Goal: Task Accomplishment & Management: Complete application form

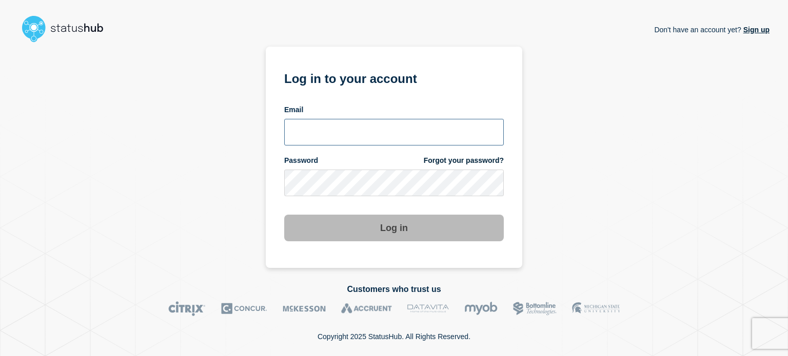
type input "natalia.alimonda@accruent.com"
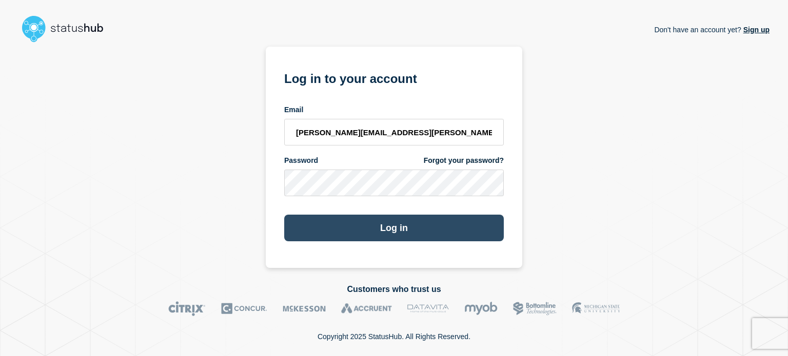
click at [371, 218] on button "Log in" at bounding box center [393, 228] width 219 height 27
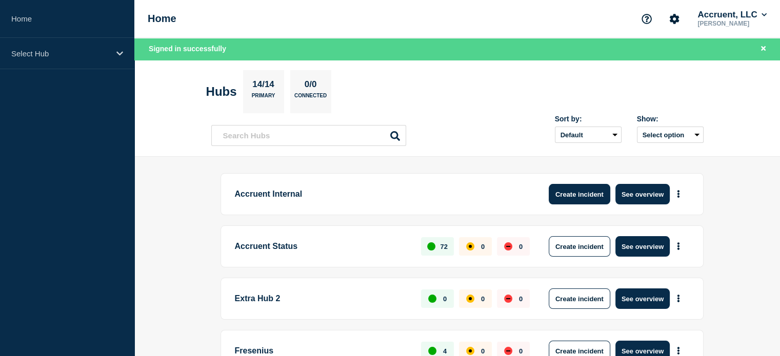
click at [582, 198] on button "Create incident" at bounding box center [580, 194] width 62 height 21
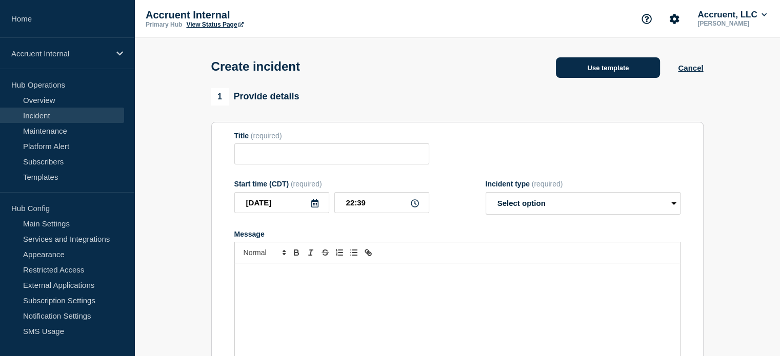
click at [621, 65] on button "Use template" at bounding box center [608, 67] width 104 height 21
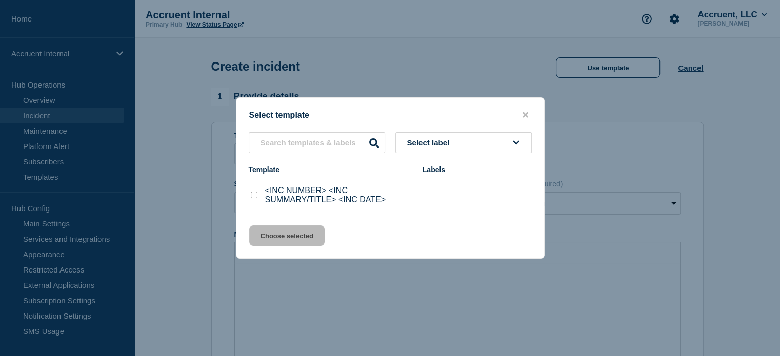
click at [285, 198] on p "<INC NUMBER> <INC SUMMARY/TITLE> <INC DATE>" at bounding box center [338, 195] width 147 height 18
click at [254, 197] on input "<INC NUMBER> <INC SUMMARY/TITLE> <INC DATE> checkbox" at bounding box center [254, 195] width 7 height 7
checkbox input "true"
click at [281, 234] on button "Choose selected" at bounding box center [286, 236] width 75 height 21
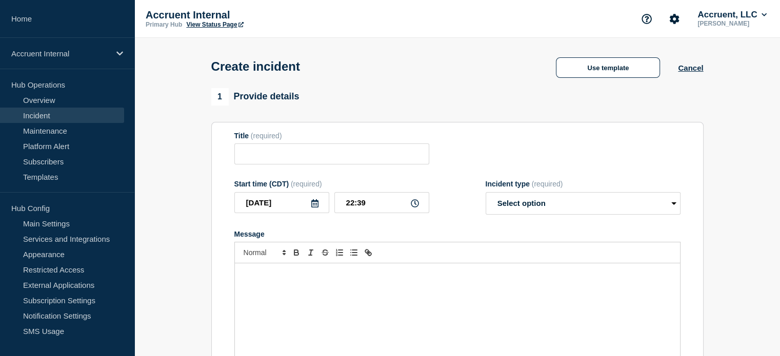
type input "<INC NUMBER> <INC SUMMARY/TITLE> <INC DATE>"
select select "investigating"
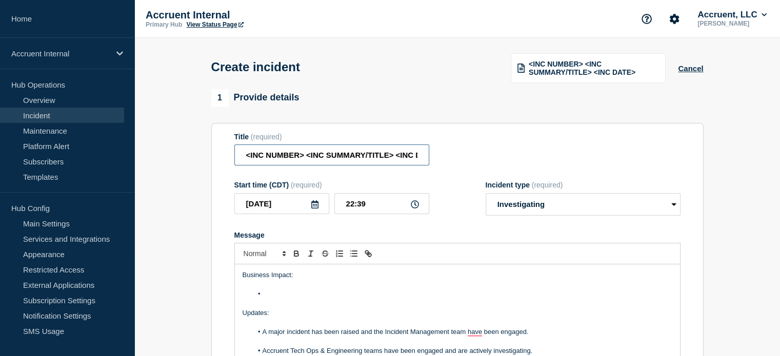
scroll to position [0, 23]
drag, startPoint x: 242, startPoint y: 159, endPoint x: 453, endPoint y: 155, distance: 211.3
click at [453, 155] on div "Title (required) <INC NUMBER> <INC SUMMARY/TITLE> <INC DATE>" at bounding box center [457, 149] width 446 height 33
paste input "INC1528480"
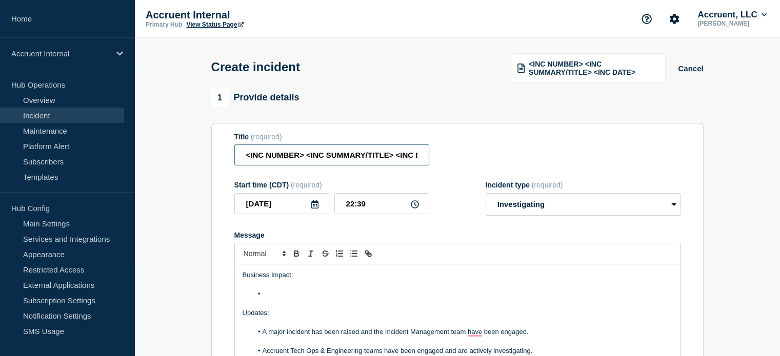
click at [308, 151] on input "<INC NUMBER> <INC SUMMARY/TITLE> <INC DATE>" at bounding box center [331, 155] width 195 height 21
drag, startPoint x: 306, startPoint y: 157, endPoint x: 221, endPoint y: 150, distance: 84.9
click at [221, 150] on section "Title (required) <INC NUMBER> <INC SUMMARY/TITLE> <INC DATE> Start time (CDT) (…" at bounding box center [457, 260] width 492 height 275
paste input "INC1528480"
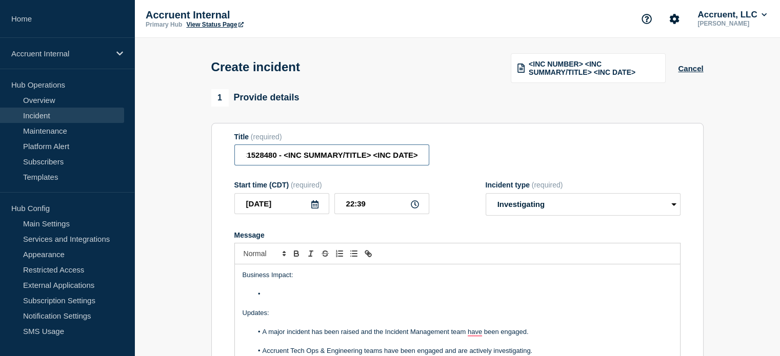
drag, startPoint x: 296, startPoint y: 156, endPoint x: 433, endPoint y: 153, distance: 136.9
click at [433, 153] on div "Title (required) INC1528480 - <INC SUMMARY/TITLE> <INC DATE>" at bounding box center [457, 149] width 446 height 33
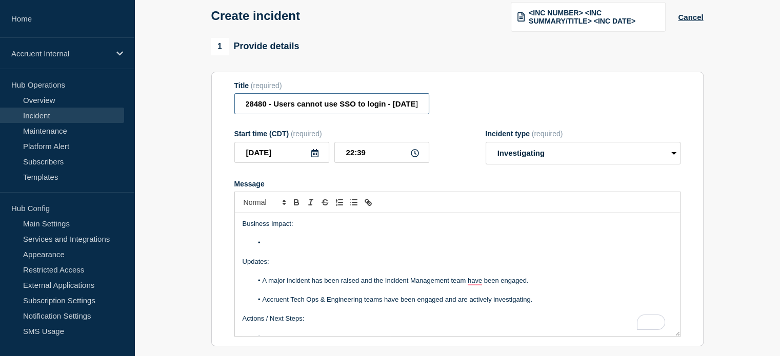
type input "INC1528480 - Users cannot use SSO to login - [DATE]"
click at [319, 159] on input "[DATE]" at bounding box center [281, 152] width 95 height 21
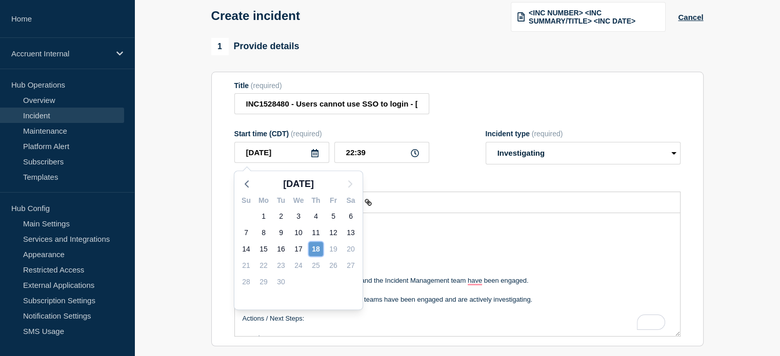
click at [317, 249] on div "18" at bounding box center [316, 249] width 14 height 14
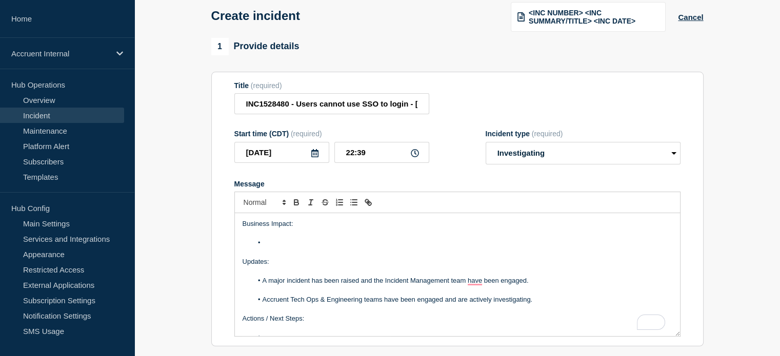
click at [418, 155] on icon at bounding box center [415, 153] width 8 height 8
click at [418, 157] on icon at bounding box center [415, 153] width 8 height 8
click at [401, 157] on input "22:39" at bounding box center [381, 152] width 95 height 21
type input "22:00"
click at [548, 144] on select "Select option Investigating Identified Monitoring" at bounding box center [583, 153] width 195 height 23
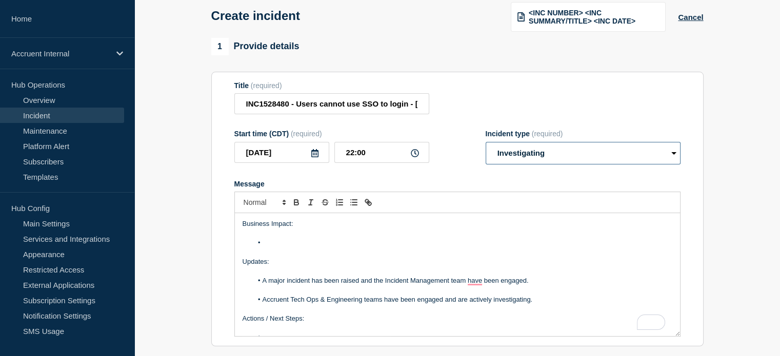
click at [486, 144] on select "Select option Investigating Identified Monitoring" at bounding box center [583, 153] width 195 height 23
click at [537, 164] on select "Select option Investigating Identified Monitoring" at bounding box center [583, 153] width 195 height 23
select select "identified"
click at [486, 144] on select "Select option Investigating Identified Monitoring" at bounding box center [583, 153] width 195 height 23
click at [371, 246] on li "To enrich screen reader interactions, please activate Accessibility in Grammarl…" at bounding box center [462, 242] width 420 height 9
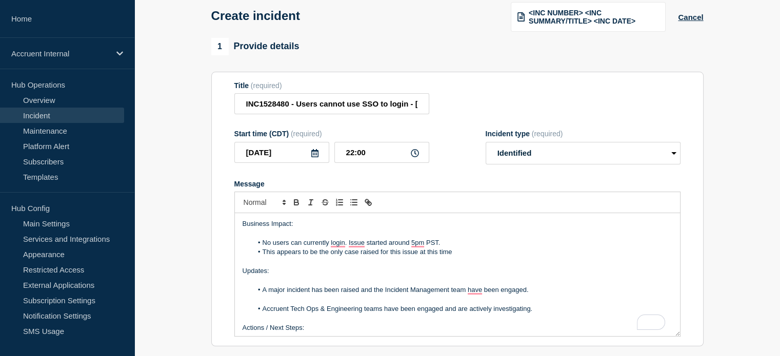
click at [471, 255] on li "This appears to be the only case raised for this issue at this time" at bounding box center [462, 252] width 420 height 9
click at [546, 286] on p "To enrich screen reader interactions, please activate Accessibility in Grammarl…" at bounding box center [458, 280] width 430 height 9
click at [328, 312] on li "Accruent Tech Ops & Engineering teams have been engaged and are actively invest…" at bounding box center [462, 309] width 420 height 9
click at [521, 305] on p "To enrich screen reader interactions, please activate Accessibility in Grammarl…" at bounding box center [458, 299] width 430 height 9
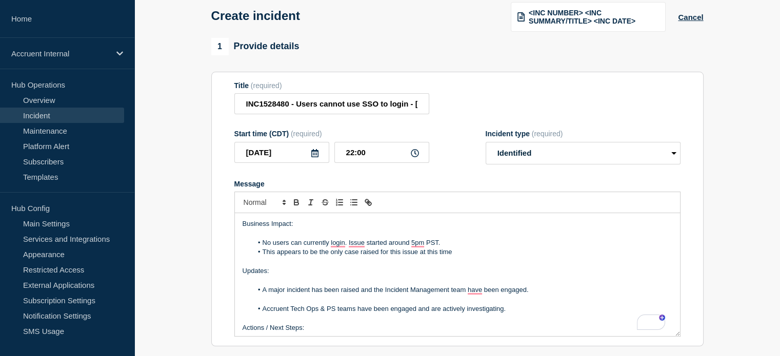
click at [519, 312] on li "Accruent Tech Ops & PS teams have been engaged and are actively investigating." at bounding box center [462, 309] width 420 height 9
click at [521, 305] on p "To enrich screen reader interactions, please activate Accessibility in Grammarl…" at bounding box center [458, 299] width 430 height 9
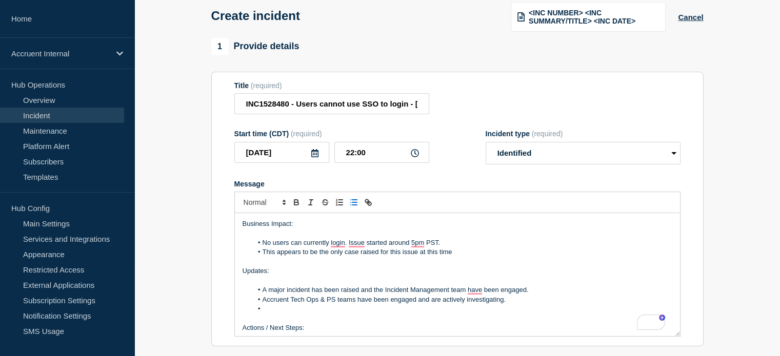
click at [519, 313] on li "To enrich screen reader interactions, please activate Accessibility in Grammarl…" at bounding box center [462, 309] width 420 height 9
click at [392, 312] on li "The issue has been identified as a change" at bounding box center [462, 309] width 420 height 9
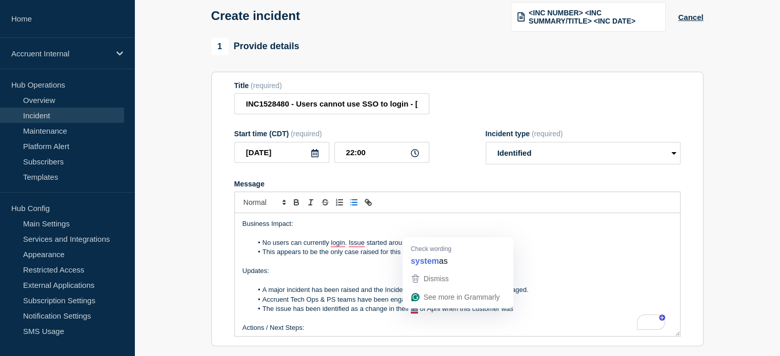
drag, startPoint x: 410, startPoint y: 313, endPoint x: 416, endPoint y: 313, distance: 6.7
click at [416, 313] on li "The issue has been identified as a change in their as of April when this custom…" at bounding box center [462, 309] width 420 height 9
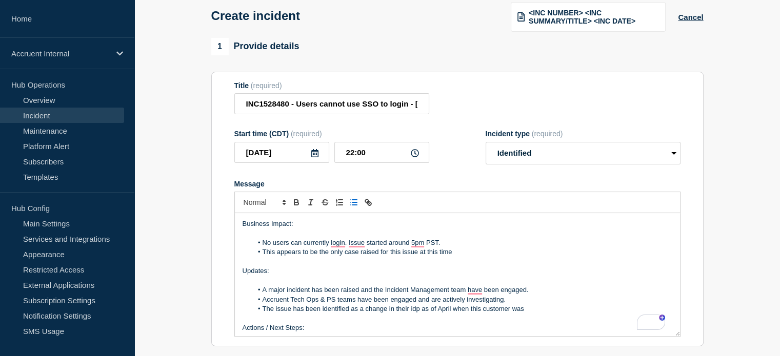
click at [539, 313] on li "The issue has been identified as a change in their idp as of April when this cu…" at bounding box center [462, 309] width 420 height 9
drag, startPoint x: 511, startPoint y: 315, endPoint x: 537, endPoint y: 315, distance: 26.7
click at [537, 314] on li "The issue has been identified as a change in their idp as of April when this cu…" at bounding box center [462, 309] width 420 height 9
click at [457, 313] on li "The issue has been identified as a change in their idp as of April when this cu…" at bounding box center [462, 309] width 420 height 9
click at [417, 314] on li "The issue has been identified as a change in their idp as of April when this cu…" at bounding box center [462, 309] width 420 height 9
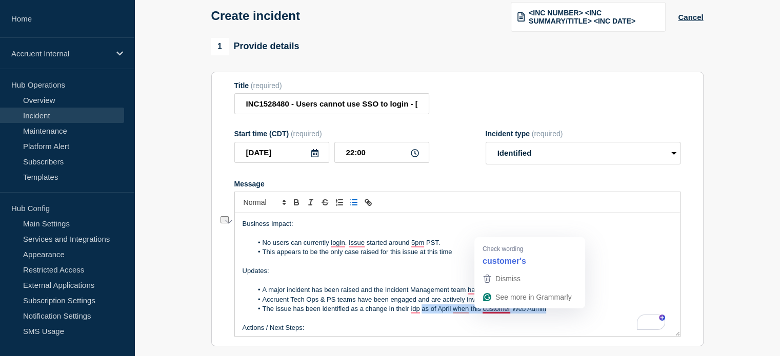
drag, startPoint x: 421, startPoint y: 313, endPoint x: 549, endPoint y: 310, distance: 127.2
click at [549, 310] on li "The issue has been identified as a change in their idp as of April when this cu…" at bounding box center [462, 309] width 420 height 9
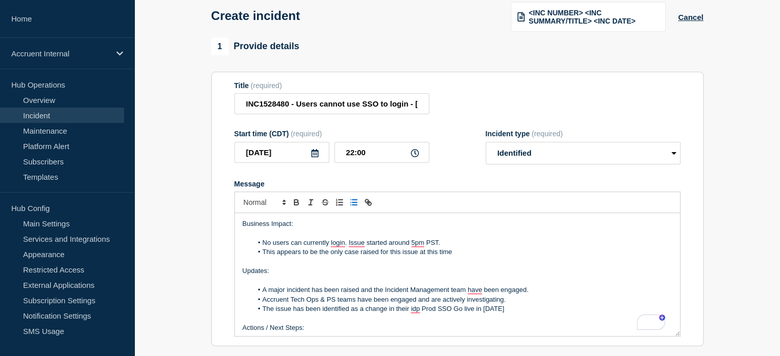
click at [423, 313] on li "The issue has been identified as a change in their idp Prod SSO Go live in Apri…" at bounding box center [462, 309] width 420 height 9
drag, startPoint x: 546, startPoint y: 315, endPoint x: 261, endPoint y: 313, distance: 284.1
click at [261, 313] on li "The issue has been identified as a change in their idp when their Prod SSO Go l…" at bounding box center [462, 309] width 420 height 9
click at [229, 224] on button "See rewrite suggestions" at bounding box center [224, 219] width 8 height 7
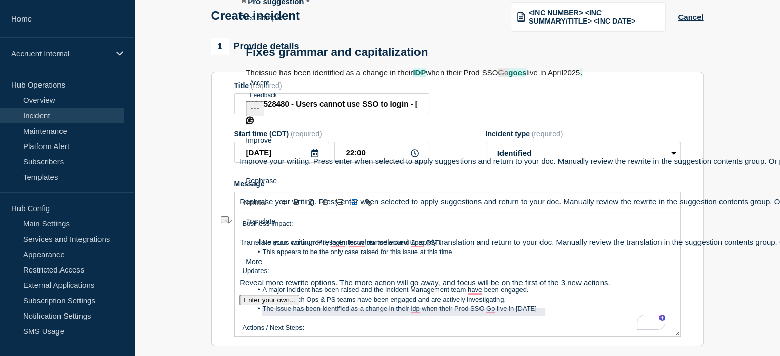
click at [520, 318] on p "To enrich screen reader interactions, please activate Accessibility in Grammarl…" at bounding box center [458, 318] width 430 height 9
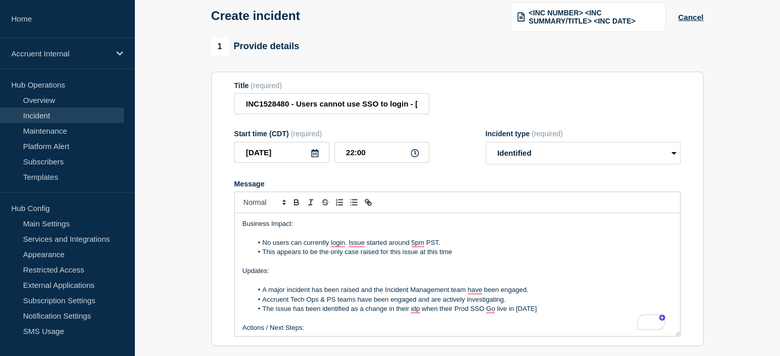
click at [496, 312] on li "The issue has been identified as a change in their idp when their Prod SSO Go l…" at bounding box center [462, 309] width 420 height 9
drag, startPoint x: 548, startPoint y: 313, endPoint x: 260, endPoint y: 310, distance: 287.2
click at [260, 310] on li "The issue has been identified as a change in their idp when their Prod SSO Go-l…" at bounding box center [462, 309] width 420 height 9
click at [229, 224] on button "See rewrite suggestions" at bounding box center [224, 219] width 8 height 7
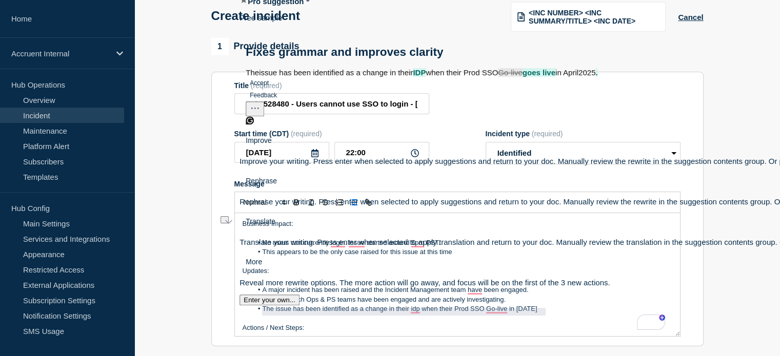
click at [464, 317] on p "To enrich screen reader interactions, please activate Accessibility in Grammarl…" at bounding box center [458, 318] width 430 height 9
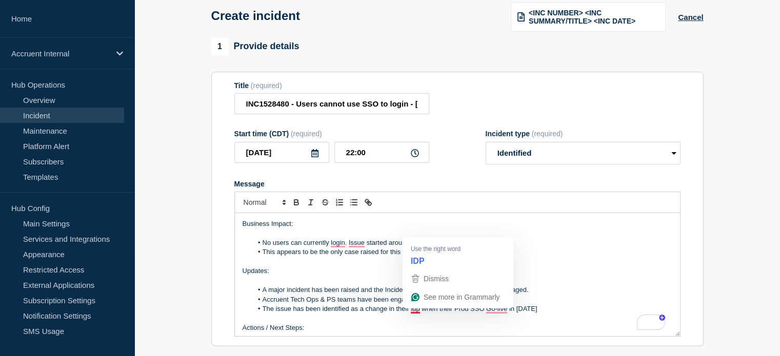
click at [414, 311] on li "The issue has been identified as a change in their idp when their Prod SSO Go-l…" at bounding box center [462, 309] width 420 height 9
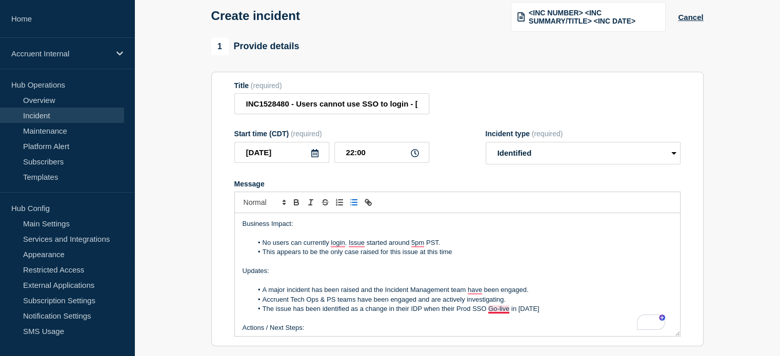
click at [501, 309] on li "The issue has been identified as a change in their IDP when their Prod SSO Go-l…" at bounding box center [462, 309] width 420 height 9
click at [564, 312] on li "The issue has been identified as a change in their IDP when their Prod SSO went…" at bounding box center [462, 309] width 420 height 9
click at [424, 324] on p "To enrich screen reader interactions, please activate Accessibility in Grammarl…" at bounding box center [458, 318] width 430 height 9
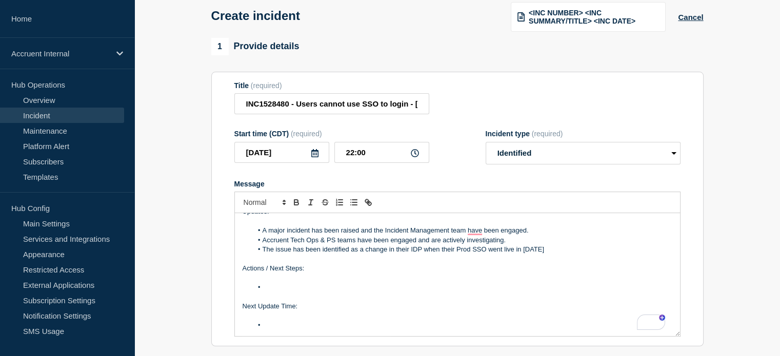
click at [378, 288] on li "To enrich screen reader interactions, please activate Accessibility in Grammarl…" at bounding box center [462, 287] width 420 height 9
click at [486, 267] on p "Actions / Next Steps:" at bounding box center [458, 268] width 430 height 9
click at [405, 283] on p "To enrich screen reader interactions, please activate Accessibility in Grammarl…" at bounding box center [458, 277] width 430 height 9
click at [402, 290] on li "To enrich screen reader interactions, please activate Accessibility in Grammarl…" at bounding box center [462, 287] width 420 height 9
click at [263, 290] on li "would like us to try updating the IDP to the new exk12sc863dCsMaD12p8 and have …" at bounding box center [462, 287] width 420 height 9
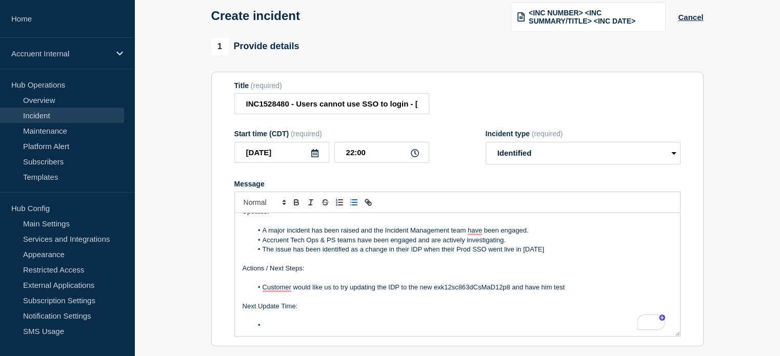
click at [395, 326] on li "To enrich screen reader interactions, please activate Accessibility in Grammarl…" at bounding box center [462, 325] width 420 height 9
click at [581, 250] on li "The issue has been identified as a change in their IDP when their Prod SSO went…" at bounding box center [462, 249] width 420 height 9
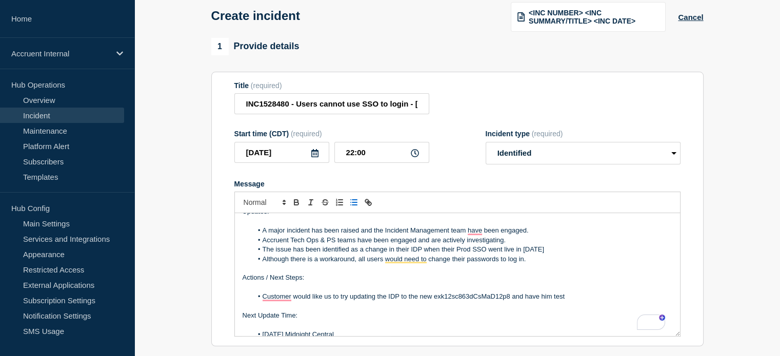
click at [535, 264] on li "Although there is a workaround, all users would need to change their passwords …" at bounding box center [462, 259] width 420 height 9
click at [548, 264] on li "Although there is a workaround, all users would need to change their passwords …" at bounding box center [462, 259] width 420 height 9
click at [575, 301] on li "Customer would like us to try updating the IDP to the new exk12sc863dCsMaD12p8 …" at bounding box center [462, 296] width 420 height 9
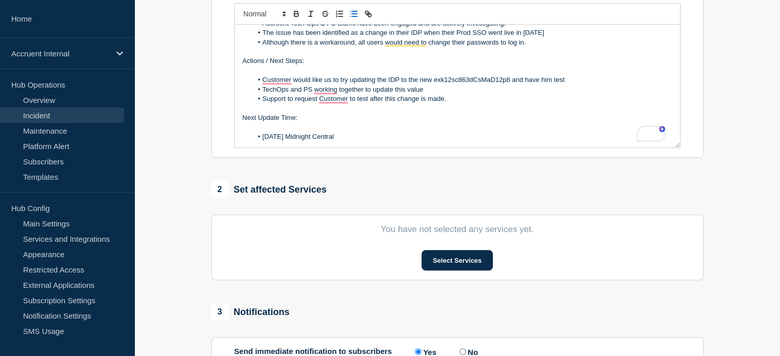
scroll to position [308, 0]
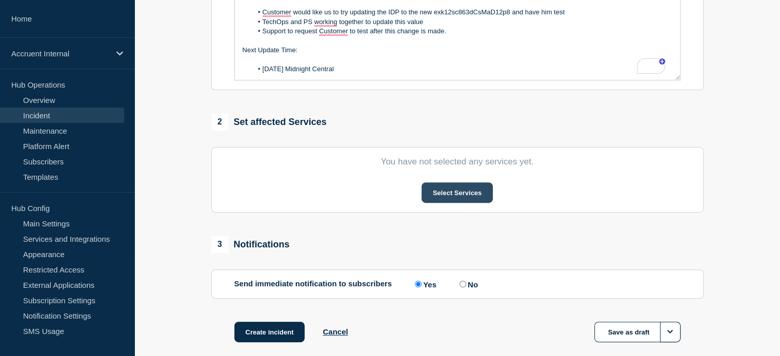
click at [457, 199] on button "Select Services" at bounding box center [456, 193] width 71 height 21
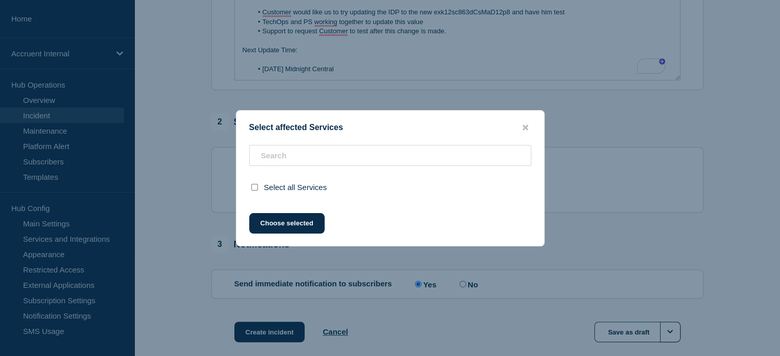
click at [300, 145] on div at bounding box center [390, 155] width 282 height 21
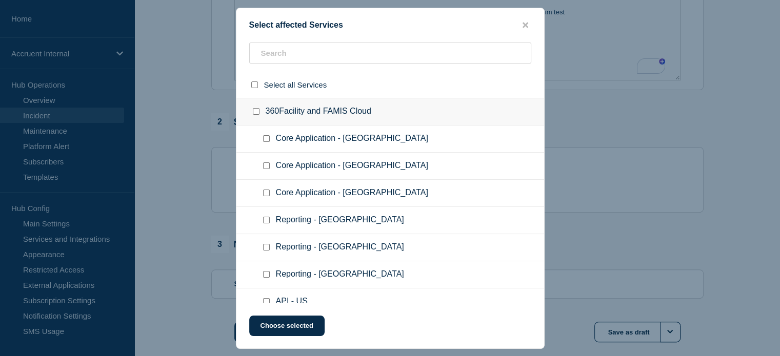
click at [300, 149] on ul "Core Application - US" at bounding box center [390, 139] width 308 height 27
click at [311, 50] on input "text" at bounding box center [390, 53] width 282 height 21
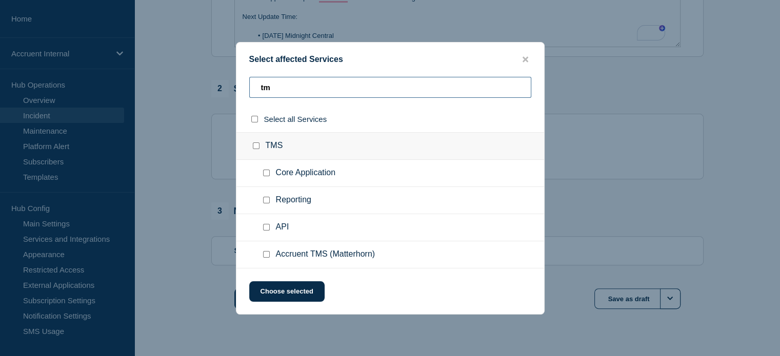
scroll to position [359, 0]
type input "tm"
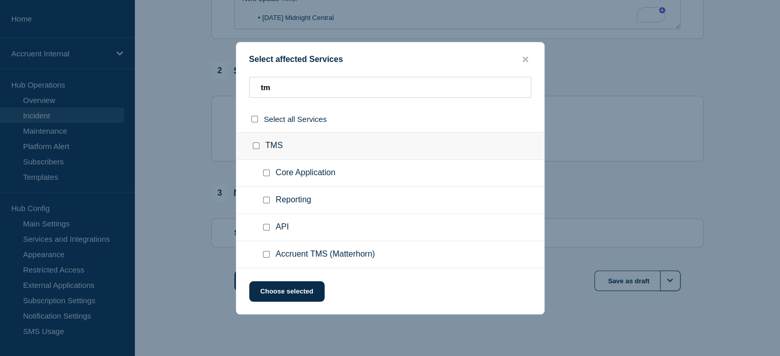
click at [269, 174] on input "Core Application checkbox" at bounding box center [266, 173] width 7 height 7
checkbox input "true"
click at [251, 147] on div at bounding box center [258, 146] width 15 height 10
click at [254, 148] on input "TMS checkbox" at bounding box center [256, 146] width 7 height 7
checkbox input "true"
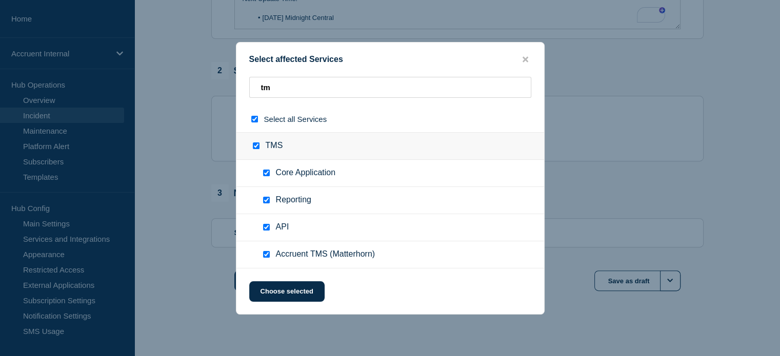
checkbox input "true"
click at [269, 203] on input "Reporting checkbox" at bounding box center [266, 200] width 7 height 7
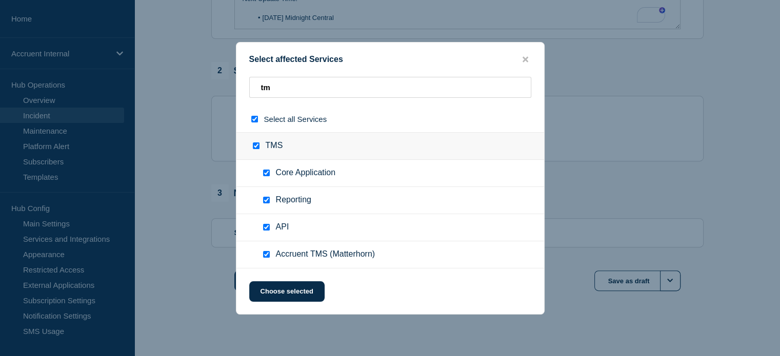
checkbox input "false"
click at [267, 225] on input "API checkbox" at bounding box center [266, 227] width 7 height 7
checkbox input "false"
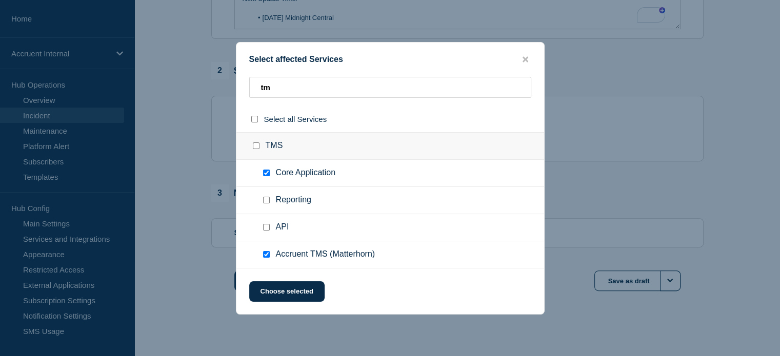
click at [265, 252] on input "Accruent TMS (Matterhorn) checkbox" at bounding box center [266, 254] width 7 height 7
checkbox input "false"
click at [255, 149] on input "TMS checkbox" at bounding box center [256, 146] width 7 height 7
checkbox input "true"
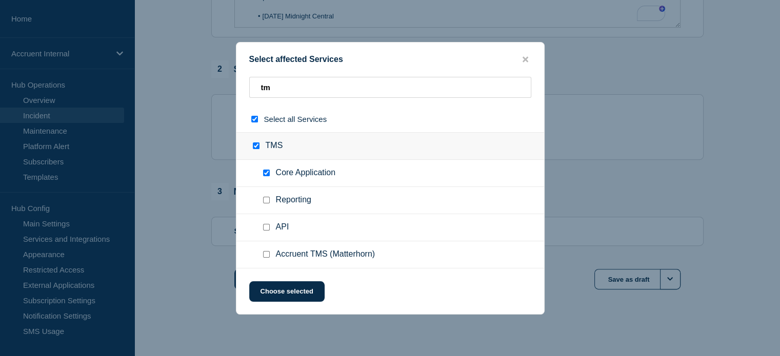
checkbox input "true"
click at [255, 149] on input "TMS checkbox" at bounding box center [256, 146] width 7 height 7
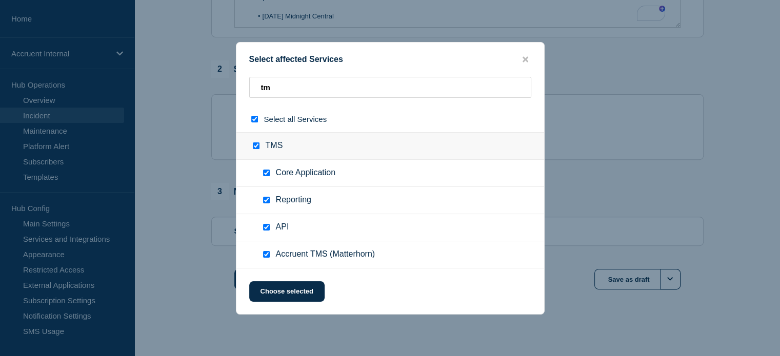
checkbox input "false"
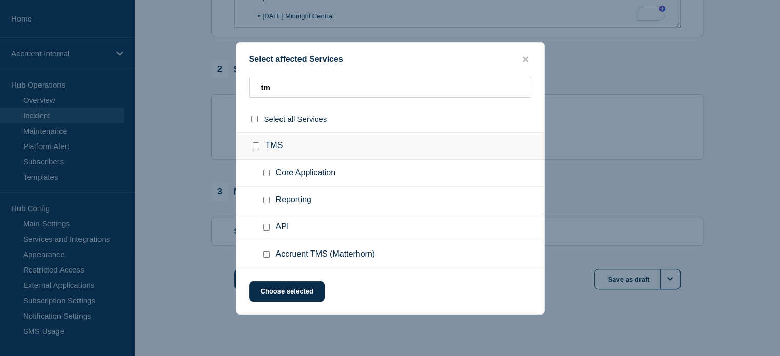
checkbox input "false"
click at [267, 171] on input "Core Application checkbox" at bounding box center [266, 173] width 7 height 7
checkbox input "true"
click at [306, 295] on button "Choose selected" at bounding box center [286, 291] width 75 height 21
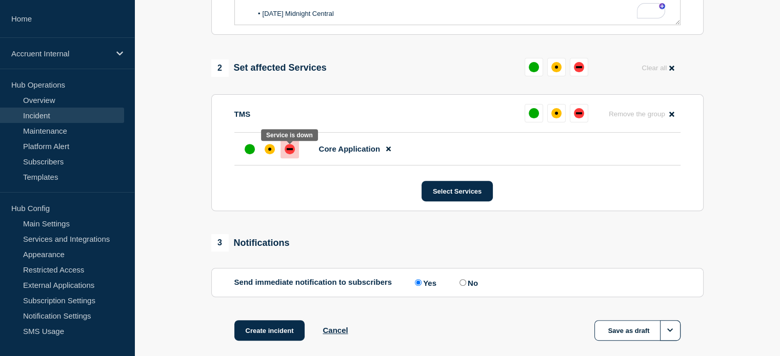
click at [288, 150] on div "down" at bounding box center [290, 149] width 6 height 2
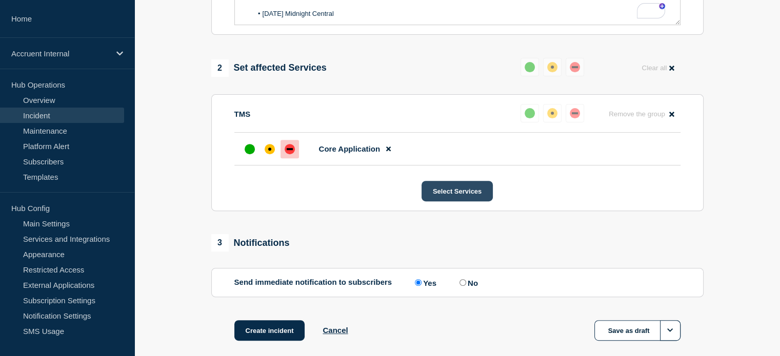
click at [443, 193] on button "Select Services" at bounding box center [456, 191] width 71 height 21
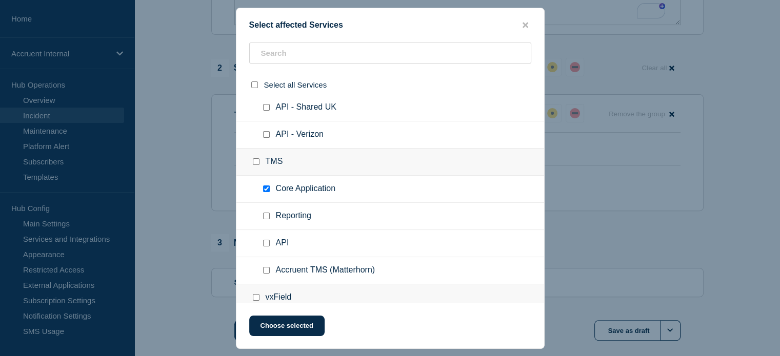
scroll to position [2205, 0]
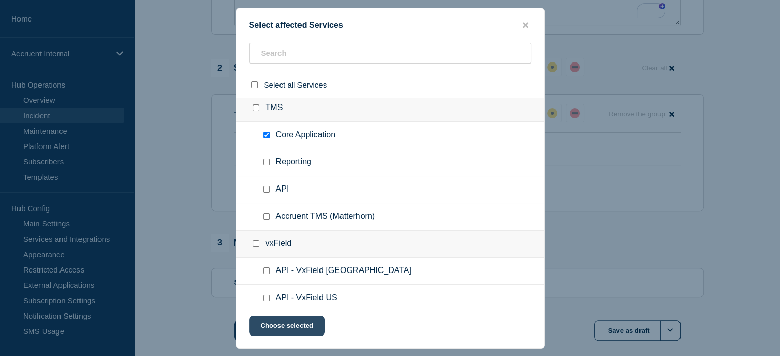
click at [290, 328] on button "Choose selected" at bounding box center [286, 326] width 75 height 21
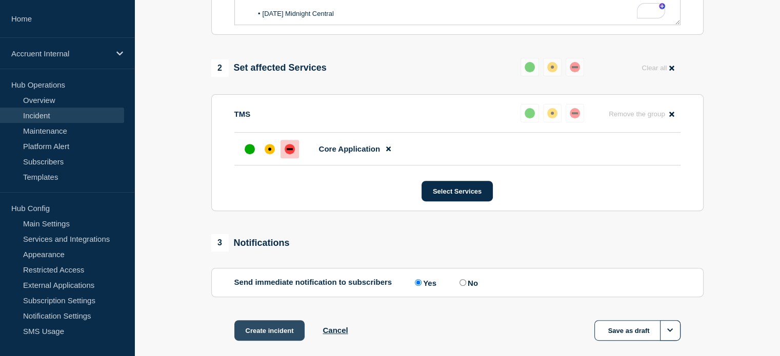
click at [256, 332] on button "Create incident" at bounding box center [269, 330] width 71 height 21
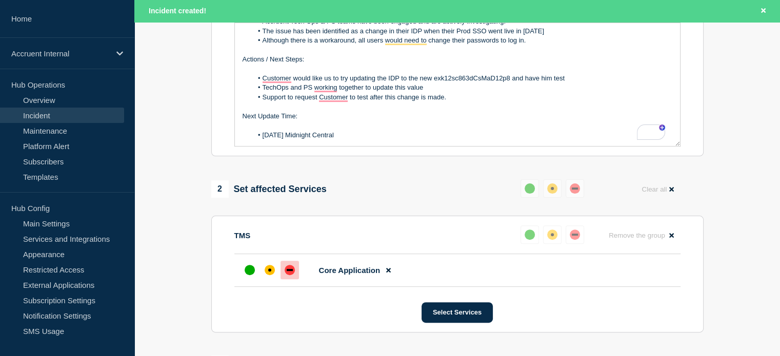
scroll to position [182, 0]
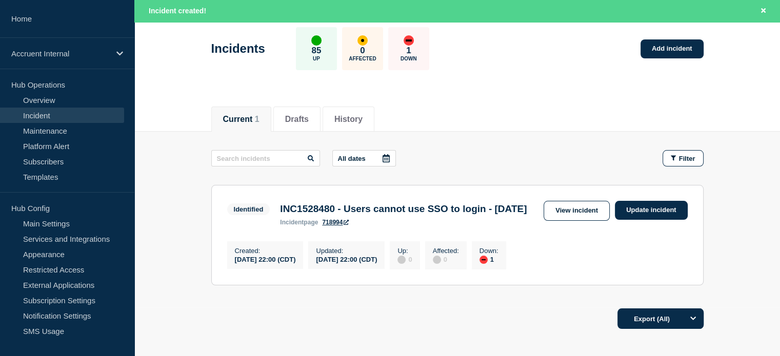
scroll to position [103, 0]
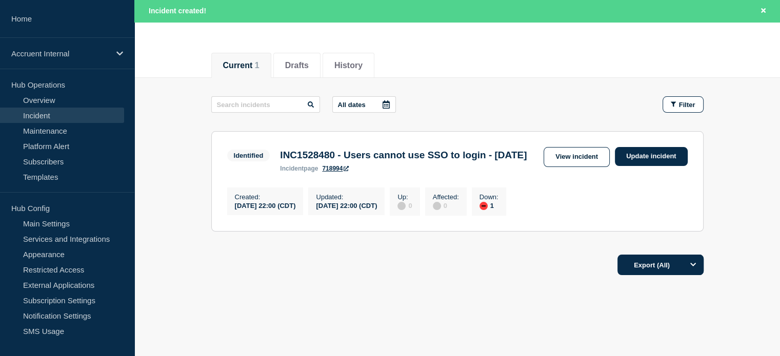
click at [733, 136] on main "All dates Filter Identified 1 Down INC1528480 - Users cannot use SSO to login -…" at bounding box center [457, 162] width 646 height 169
drag, startPoint x: 502, startPoint y: 72, endPoint x: 489, endPoint y: 67, distance: 14.3
click at [502, 72] on div "Current 1 Drafts History" at bounding box center [457, 60] width 492 height 35
click at [578, 159] on link "View incident" at bounding box center [577, 157] width 66 height 20
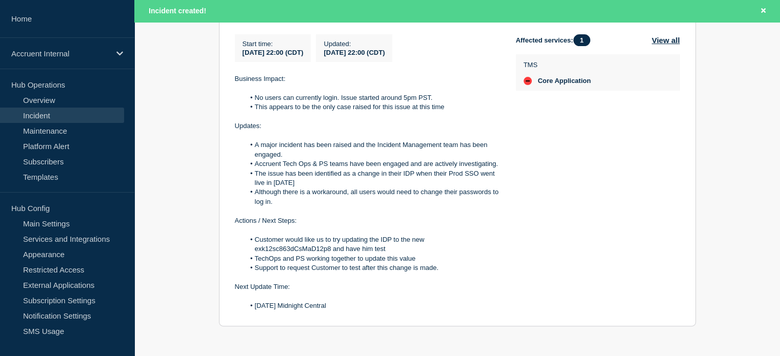
scroll to position [250, 0]
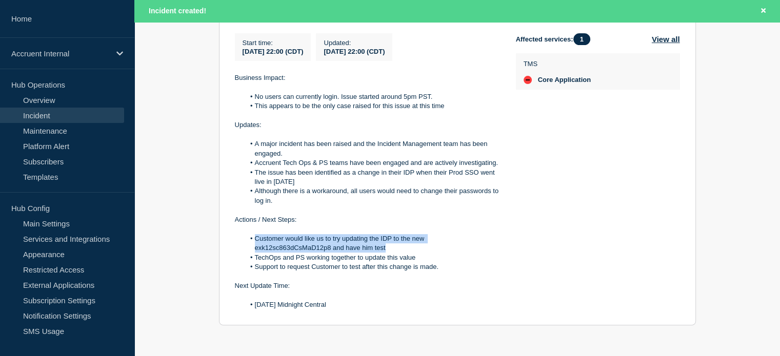
drag, startPoint x: 255, startPoint y: 238, endPoint x: 431, endPoint y: 246, distance: 176.0
click at [431, 246] on li "Customer would like us to try updating the IDP to the new exk12sc863dCsMaD12p8 …" at bounding box center [372, 243] width 255 height 19
copy li "Customer would like us to try updating the IDP to the new exk12sc863dCsMaD12p8 …"
click at [440, 252] on li "Customer would like us to try updating the IDP to the new exk12sc863dCsMaD12p8 …" at bounding box center [372, 243] width 255 height 19
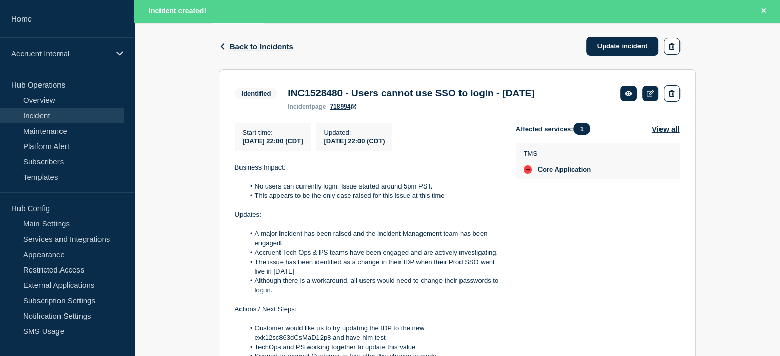
scroll to position [148, 0]
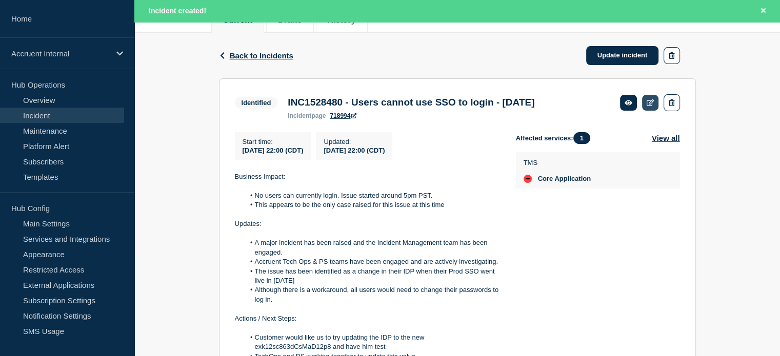
click at [647, 100] on icon at bounding box center [651, 102] width 8 height 7
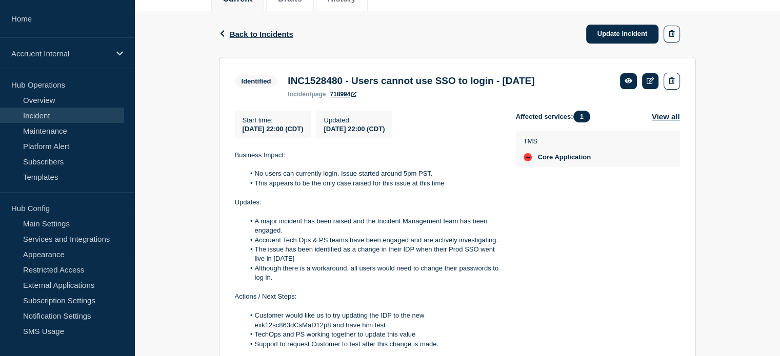
scroll to position [126, 0]
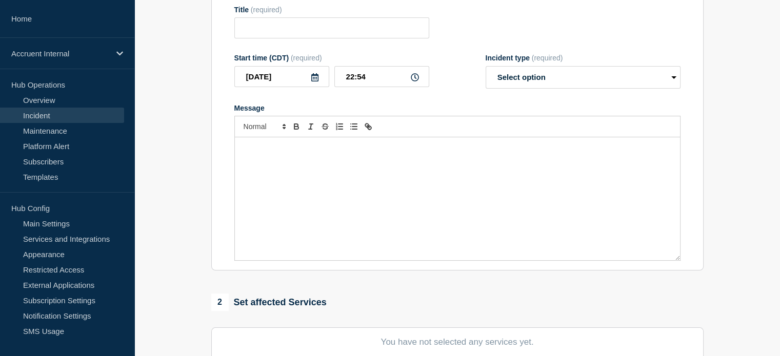
type input "INC1528480 - Users cannot use SSO to login - [DATE]"
type input "22:00"
select select "identified"
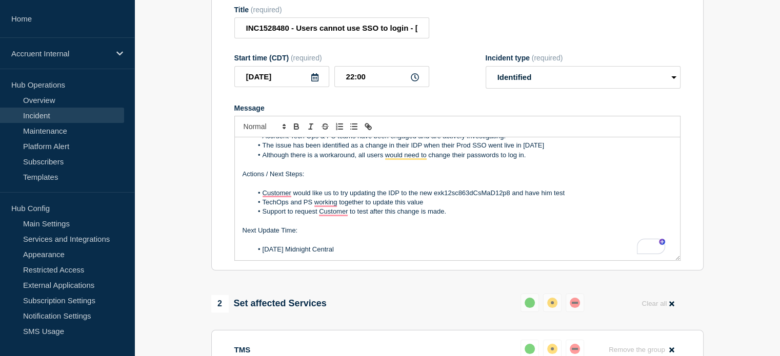
scroll to position [88, 0]
drag, startPoint x: 435, startPoint y: 215, endPoint x: 509, endPoint y: 211, distance: 74.5
click at [509, 198] on li "Customer would like us to try updating the IDP to the new exk12sc863dCsMaD12p8 …" at bounding box center [462, 193] width 420 height 9
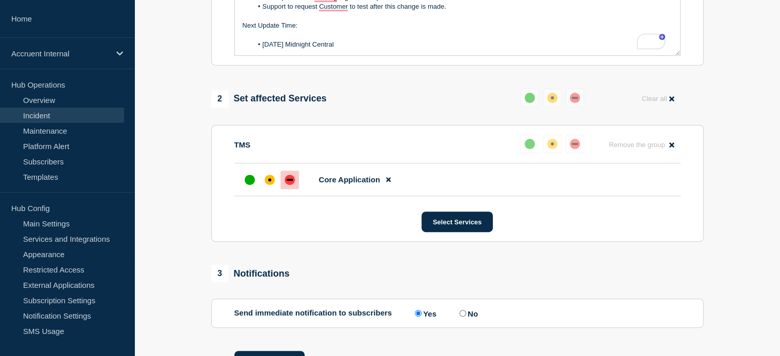
scroll to position [410, 0]
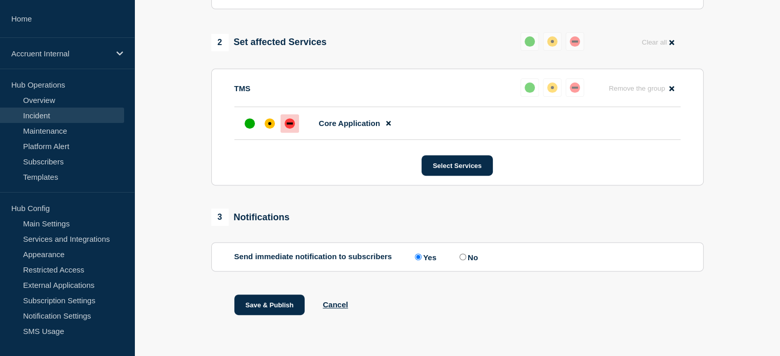
click at [465, 262] on label "No" at bounding box center [467, 257] width 21 height 10
click at [465, 260] on input "No" at bounding box center [462, 257] width 7 height 7
radio input "true"
radio input "false"
click at [268, 303] on button "Save & Publish" at bounding box center [269, 305] width 71 height 21
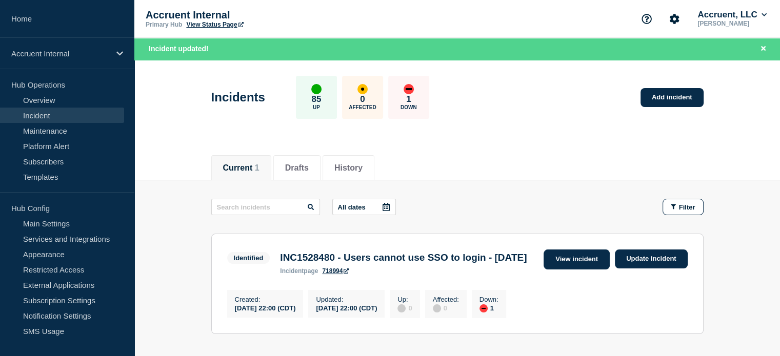
click at [589, 264] on link "View incident" at bounding box center [577, 260] width 66 height 20
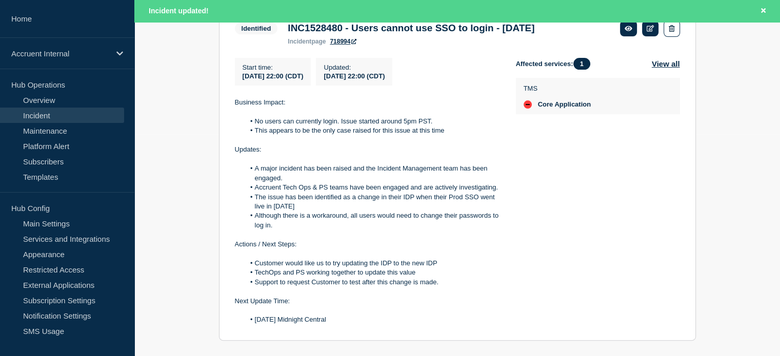
scroll to position [241, 0]
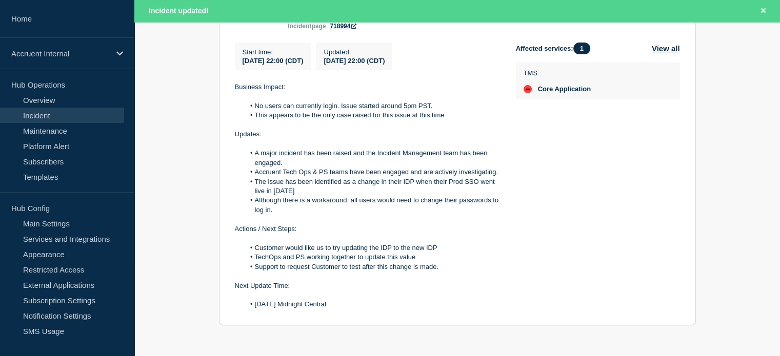
drag, startPoint x: 234, startPoint y: 175, endPoint x: 411, endPoint y: 302, distance: 217.1
click at [411, 302] on div "Business Impact: No users can currently login. Issue started around 5pm PST. Th…" at bounding box center [367, 196] width 265 height 227
copy div "Business Impact: No users can currently login. Issue started around 5pm PST. Th…"
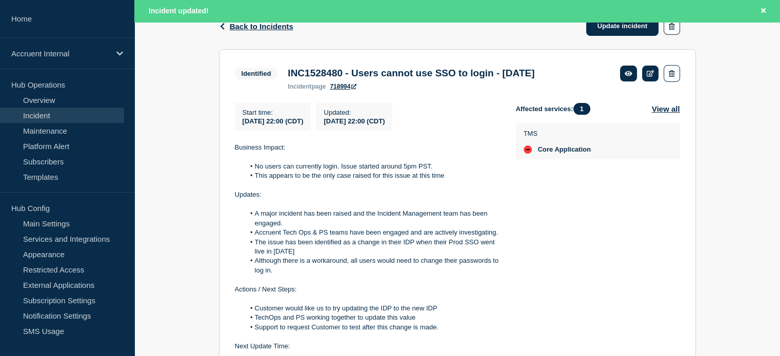
scroll to position [36, 0]
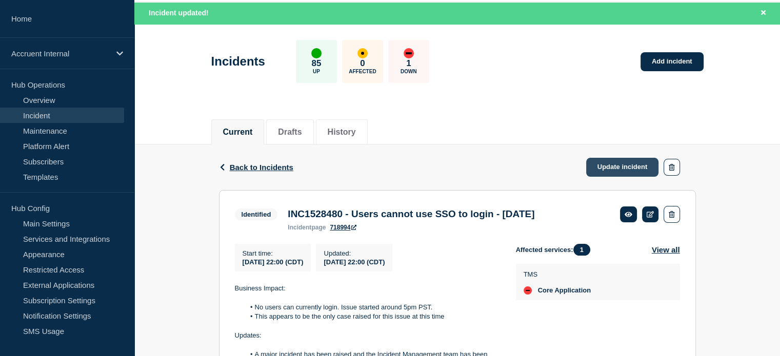
click at [601, 169] on link "Update incident" at bounding box center [622, 167] width 73 height 19
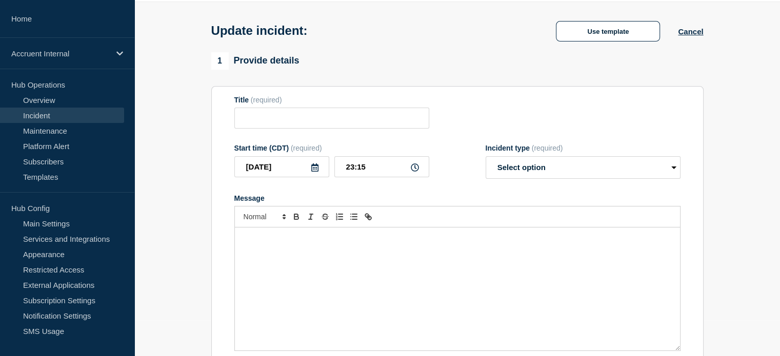
type input "INC1528480 - Users cannot use SSO to login - [DATE]"
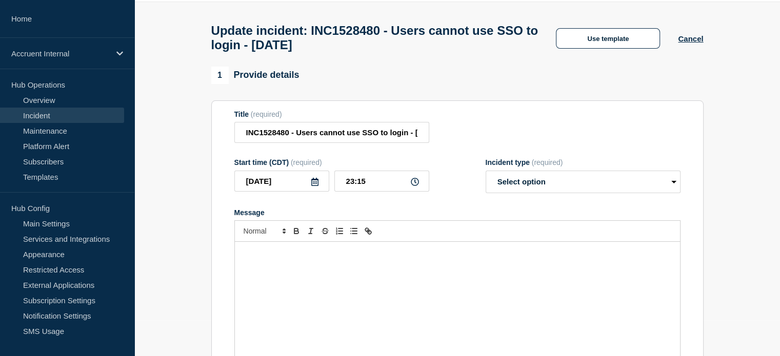
click at [306, 272] on div "Message" at bounding box center [457, 303] width 445 height 123
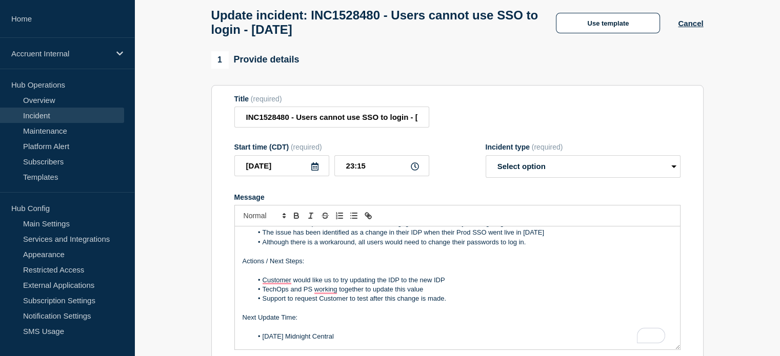
scroll to position [90, 0]
click at [572, 256] on p "To enrich screen reader interactions, please activate Accessibility in Grammarl…" at bounding box center [458, 251] width 430 height 9
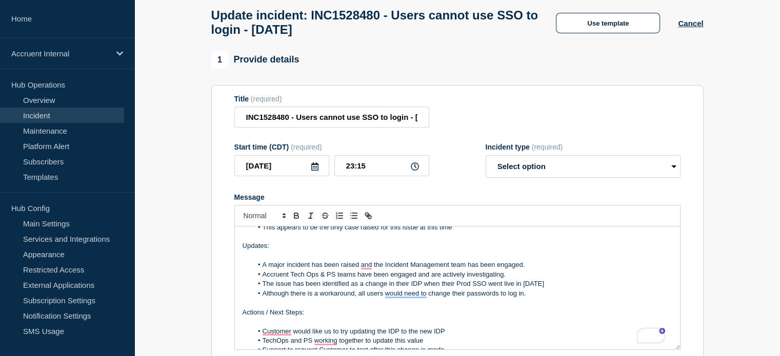
click at [427, 289] on li "The issue has been identified as a change in their IDP when their Prod SSO went…" at bounding box center [462, 283] width 420 height 9
click at [494, 289] on li "The issue has been identified as a change in their IDP from their Prod SSO went…" at bounding box center [462, 283] width 420 height 9
click at [425, 289] on li "The issue has been identified as a change in their IDP from their Prod SSO Goli…" at bounding box center [462, 283] width 420 height 9
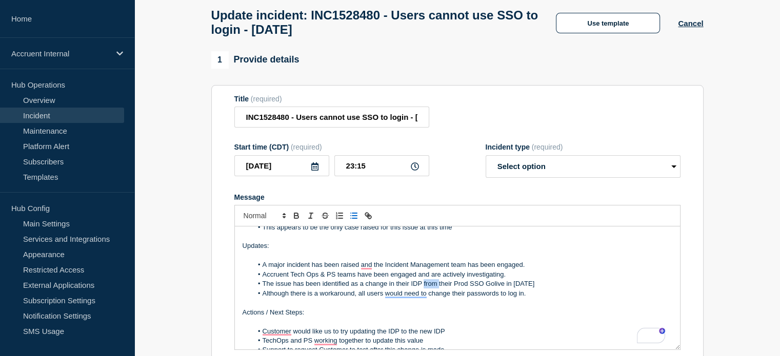
click at [425, 289] on li "The issue has been identified as a change in their IDP from their Prod SSO Goli…" at bounding box center [462, 283] width 420 height 9
click at [492, 289] on li "The issue has been identified as a change in their IDP after their Prod SSO Gol…" at bounding box center [462, 283] width 420 height 9
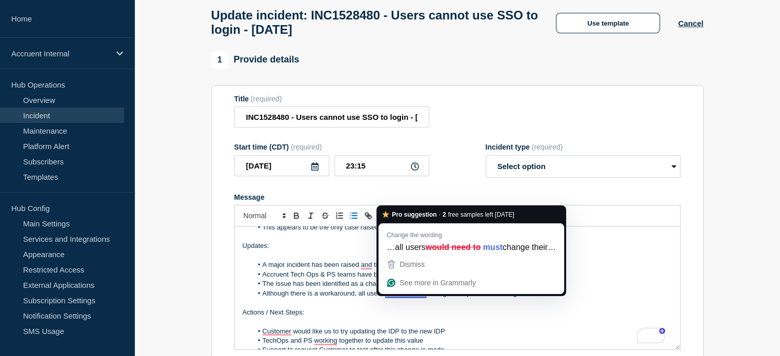
click at [415, 298] on li "Although there is a workaround, all users would need to change their passwords …" at bounding box center [462, 293] width 420 height 9
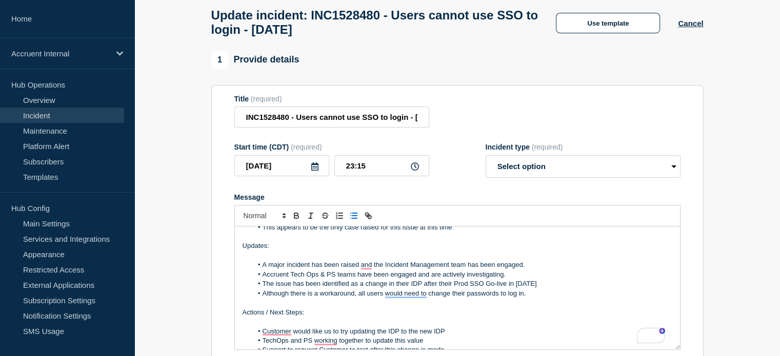
click at [553, 308] on p "To enrich screen reader interactions, please activate Accessibility in Grammarl…" at bounding box center [458, 302] width 430 height 9
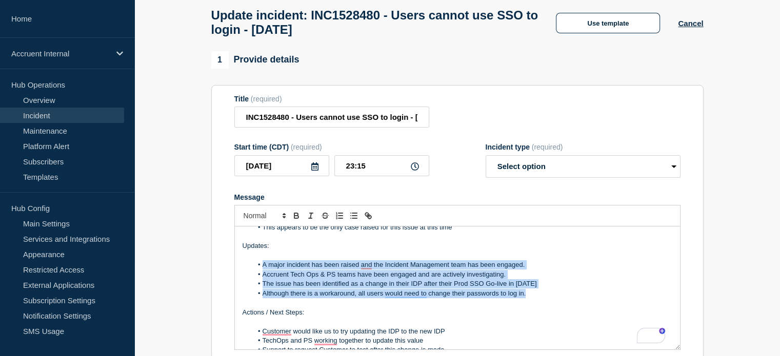
drag, startPoint x: 264, startPoint y: 272, endPoint x: 530, endPoint y: 299, distance: 268.0
click at [530, 298] on ol "A major incident has been raised and the Incident Management team has been enga…" at bounding box center [458, 279] width 430 height 38
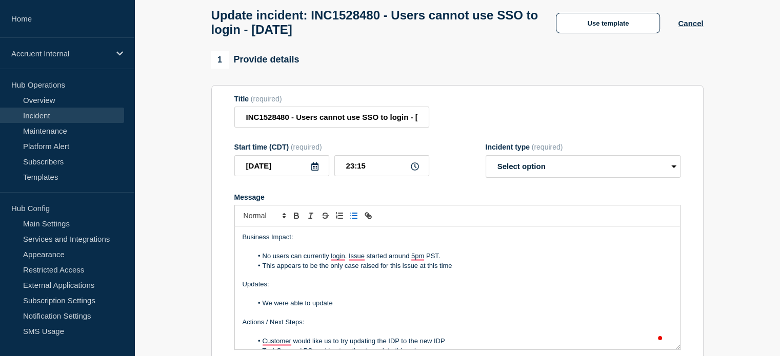
scroll to position [38, 0]
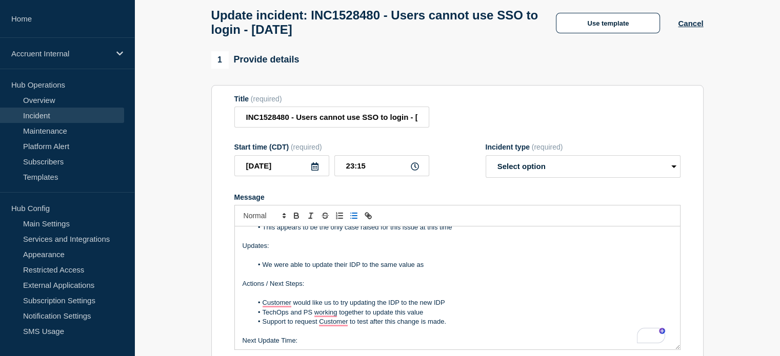
click at [467, 270] on li "We were able to update their IDP to the same value as" at bounding box center [462, 264] width 420 height 9
click at [297, 270] on li "We were able to update their IDP to the same value found in [GEOGRAPHIC_DATA]." at bounding box center [462, 264] width 420 height 9
drag, startPoint x: 275, startPoint y: 270, endPoint x: 310, endPoint y: 271, distance: 34.9
click at [310, 270] on li "We were able to update their IDP to the same value found in [GEOGRAPHIC_DATA]." at bounding box center [462, 264] width 420 height 9
click at [492, 268] on li "We updated their IDP to the same value found in [GEOGRAPHIC_DATA]." at bounding box center [462, 264] width 420 height 9
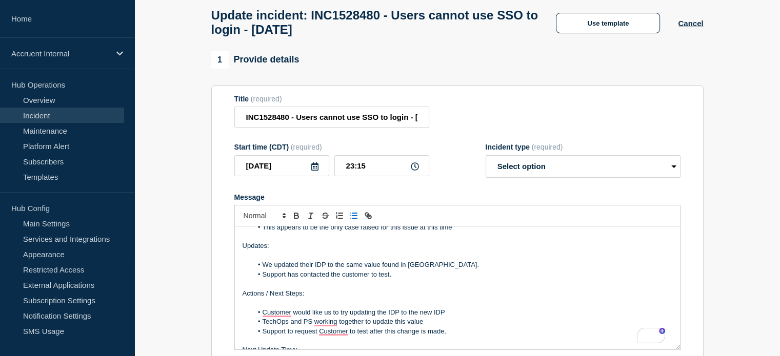
click at [358, 270] on li "We updated their IDP to the same value found in [GEOGRAPHIC_DATA]." at bounding box center [462, 264] width 420 height 9
click at [405, 278] on li "Support has contacted the customer to test." at bounding box center [462, 274] width 420 height 9
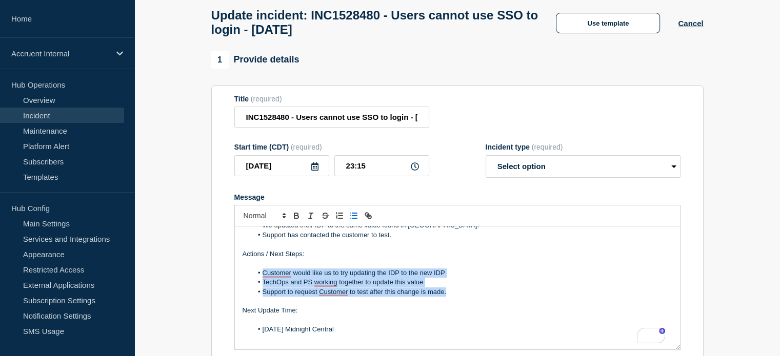
drag, startPoint x: 263, startPoint y: 278, endPoint x: 455, endPoint y: 297, distance: 193.2
click at [455, 297] on ol "Customer would like us to try updating the IDP to the new IDP TechOps and PS wo…" at bounding box center [458, 283] width 430 height 28
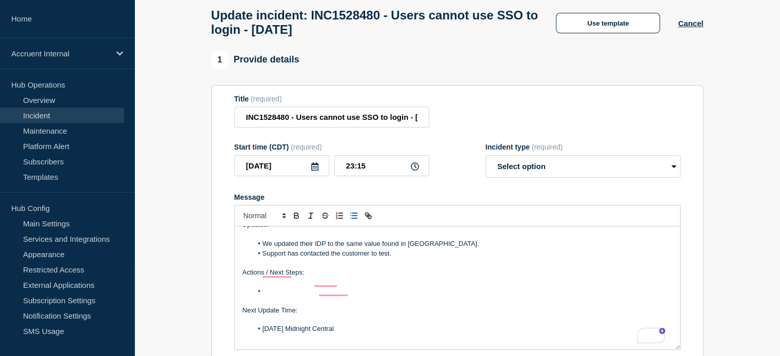
scroll to position [59, 0]
click at [448, 296] on li "RCA to be scheduled in due time" at bounding box center [462, 291] width 420 height 9
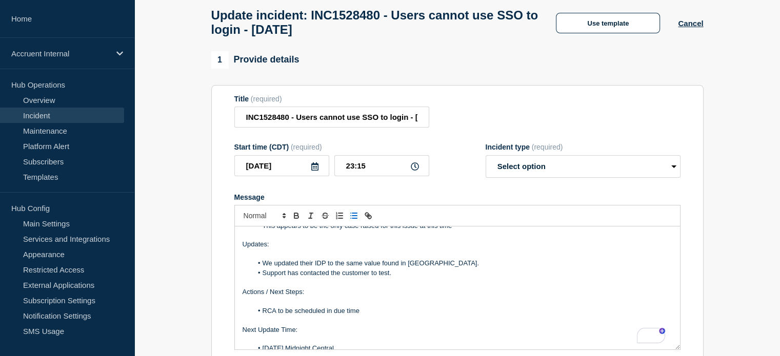
scroll to position [8, 0]
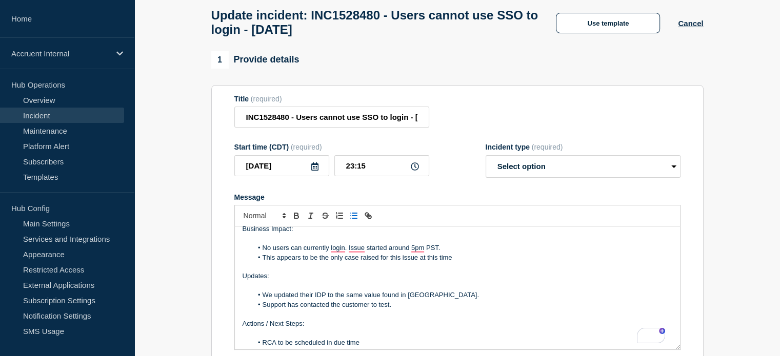
click at [456, 300] on li "We updated their IDP to the same value found in [GEOGRAPHIC_DATA]." at bounding box center [462, 295] width 420 height 9
click at [271, 299] on li "We updated their IDP to the same value found in [GEOGRAPHIC_DATA]." at bounding box center [462, 295] width 420 height 9
click at [324, 299] on li "TechOps updated their IDP to the same value found in [GEOGRAPHIC_DATA]." at bounding box center [462, 295] width 420 height 9
click at [502, 297] on li "TechOps updated the customer IDP to the same value found in [GEOGRAPHIC_DATA]." at bounding box center [462, 295] width 420 height 9
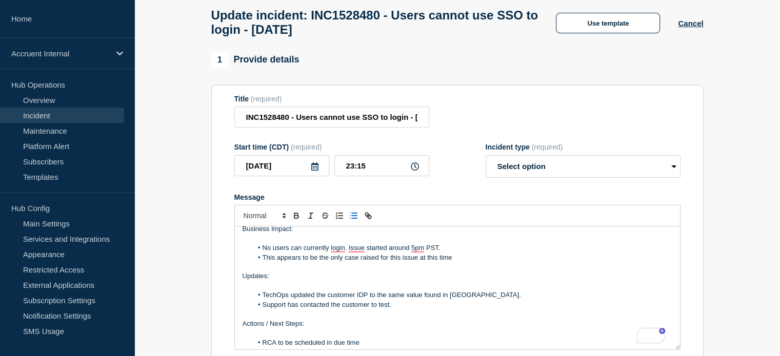
click at [501, 300] on li "TechOps updated the customer IDP to the same value found in [GEOGRAPHIC_DATA]." at bounding box center [462, 295] width 420 height 9
click at [503, 300] on li "TechOps updated the customer IDP to the same value found in [GEOGRAPHIC_DATA]." at bounding box center [462, 295] width 420 height 9
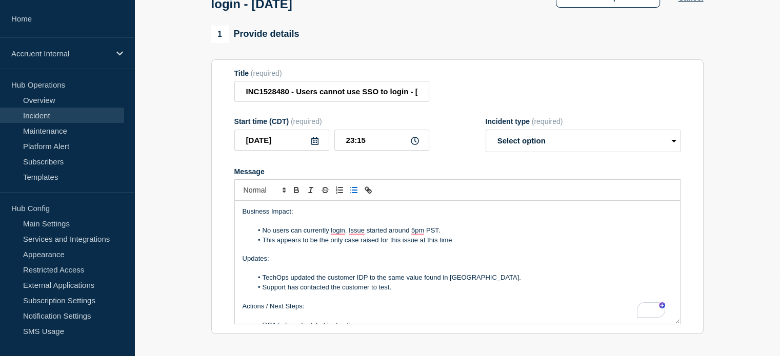
scroll to position [103, 0]
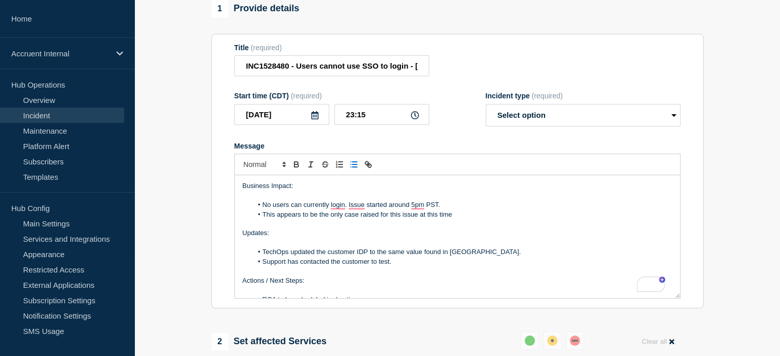
click at [502, 264] on li "Support has contacted the customer to test." at bounding box center [462, 261] width 420 height 9
click at [495, 267] on li "Support has contacted the customer to test." at bounding box center [462, 261] width 420 height 9
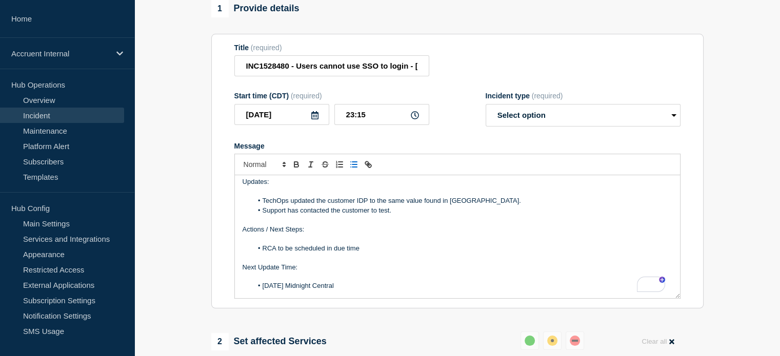
scroll to position [0, 0]
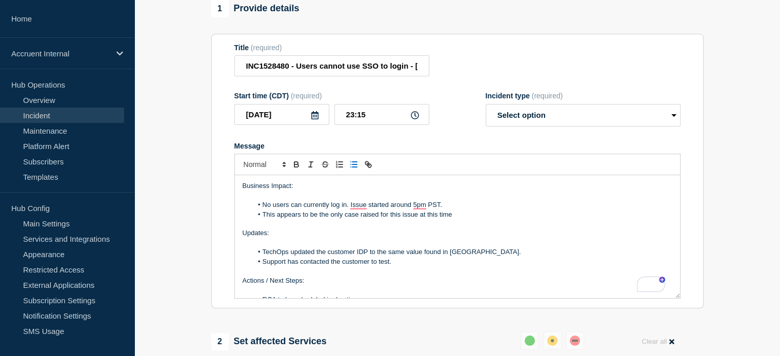
click at [472, 276] on p "To enrich screen reader interactions, please activate Accessibility in Grammarl…" at bounding box center [458, 271] width 430 height 9
click at [544, 29] on div "1 Provide details Title (required) INC1528480 - Users cannot use SSO to login -…" at bounding box center [457, 154] width 492 height 309
click at [410, 267] on li "Support has contacted the customer to test." at bounding box center [462, 261] width 420 height 9
click at [531, 267] on li "Support has contacted the customer to test and they have confirmed they can now…" at bounding box center [462, 261] width 420 height 9
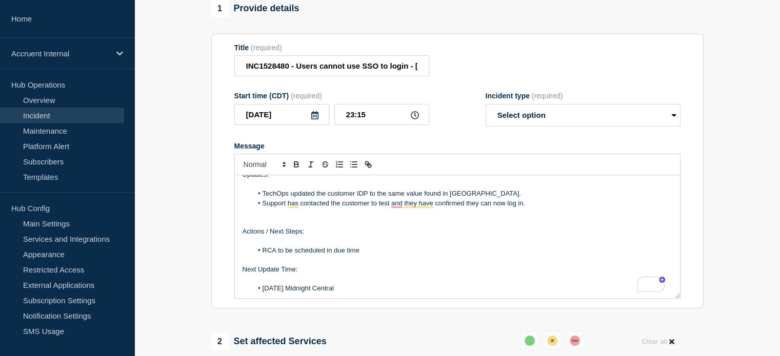
scroll to position [69, 0]
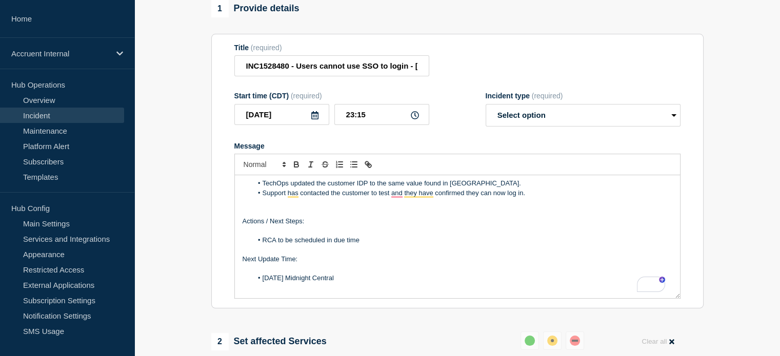
click at [485, 236] on p "To enrich screen reader interactions, please activate Accessibility in Grammarl…" at bounding box center [458, 231] width 430 height 9
click at [484, 236] on p "To enrich screen reader interactions, please activate Accessibility in Grammarl…" at bounding box center [458, 231] width 430 height 9
click at [481, 245] on li "RCA to be scheduled in due time" at bounding box center [462, 240] width 420 height 9
click at [494, 216] on p "To enrich screen reader interactions, please activate Accessibility in Grammarl…" at bounding box center [458, 212] width 430 height 9
click at [405, 255] on li "Contact" at bounding box center [462, 250] width 420 height 9
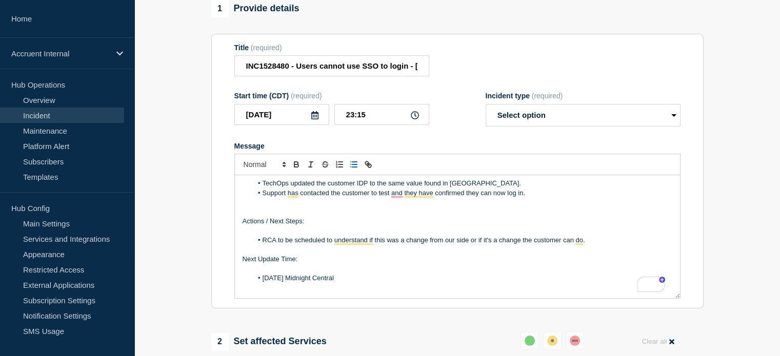
click at [443, 245] on li "RCA to be scheduled to understand if this was a change from our side or if it's…" at bounding box center [462, 240] width 420 height 9
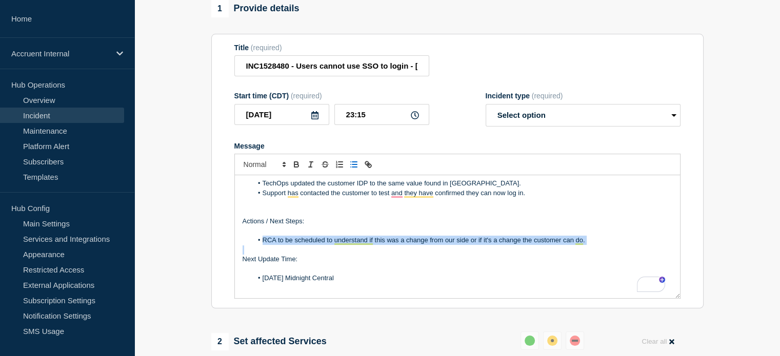
click at [443, 245] on li "RCA to be scheduled to understand if this was a change from our side or if it's…" at bounding box center [462, 240] width 420 height 9
click at [641, 290] on div "Rewrite with Grammarly" at bounding box center [644, 285] width 11 height 12
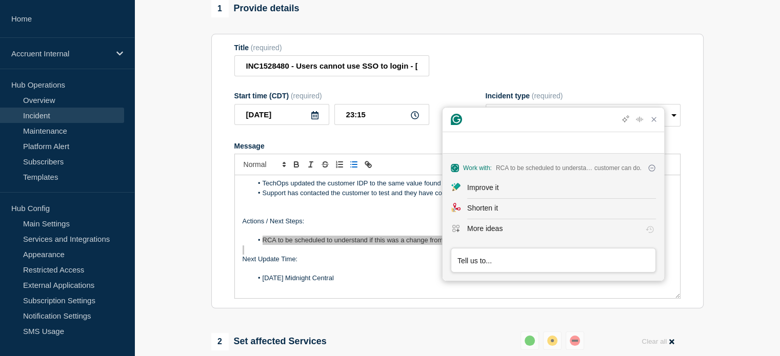
scroll to position [0, 0]
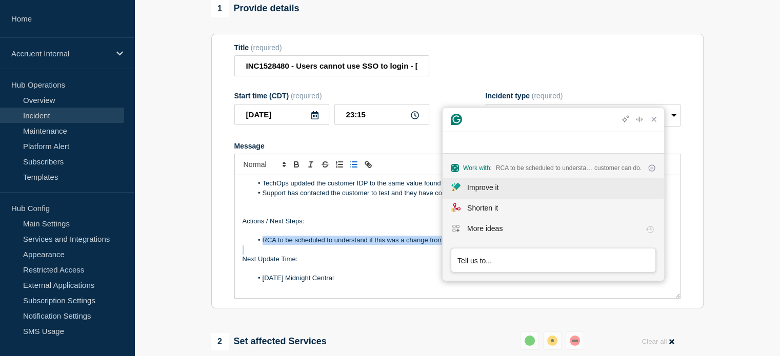
click at [515, 188] on div "Improve it" at bounding box center [561, 188] width 189 height 11
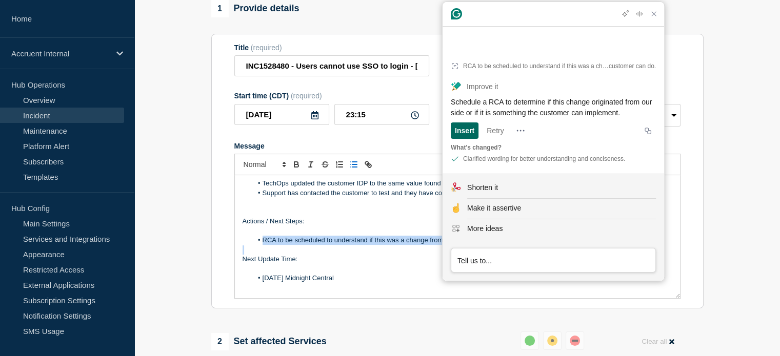
click at [467, 130] on div "Insert" at bounding box center [464, 131] width 19 height 16
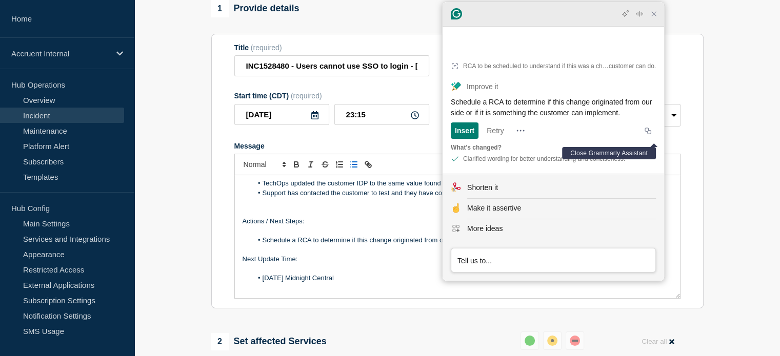
click at [654, 18] on icon "Close Grammarly Assistant" at bounding box center [654, 14] width 8 height 8
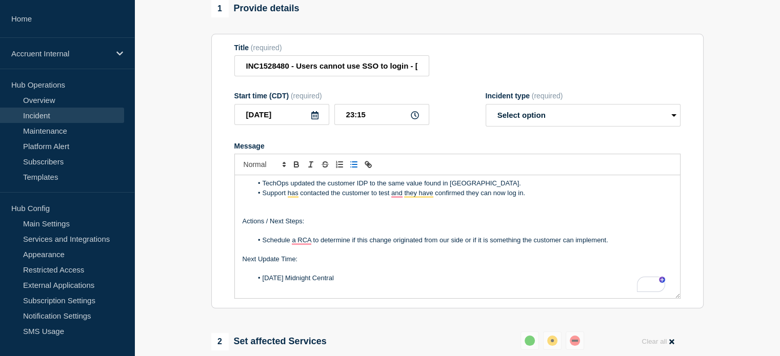
click at [583, 245] on li "Schedule a RCA to determine if this change originated from our side or if it is…" at bounding box center [462, 240] width 420 height 9
drag, startPoint x: 370, startPoint y: 287, endPoint x: 256, endPoint y: 284, distance: 114.4
click at [256, 283] on li "[DATE] Midnight Central" at bounding box center [462, 278] width 420 height 9
click at [373, 264] on p "Next Update Time:" at bounding box center [458, 259] width 430 height 9
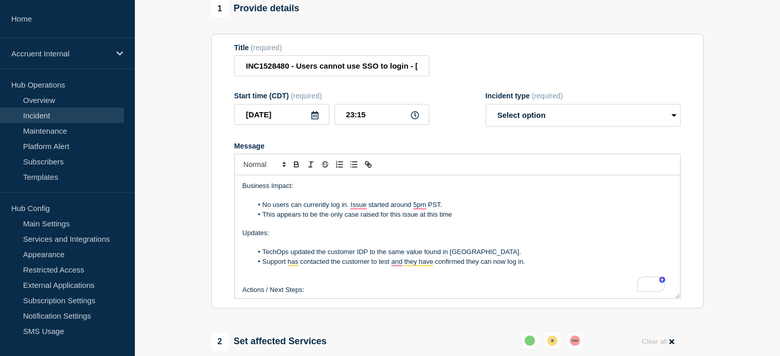
click at [398, 267] on li "Support has contacted the customer to test and they have confirmed they can now…" at bounding box center [462, 261] width 420 height 9
click at [490, 257] on li "TechOps updated the customer IDP to the same value found in [GEOGRAPHIC_DATA]." at bounding box center [462, 252] width 420 height 9
click at [544, 254] on li "TechOps updated the customer IDP to the same value found in [GEOGRAPHIC_DATA] a…" at bounding box center [462, 252] width 420 height 9
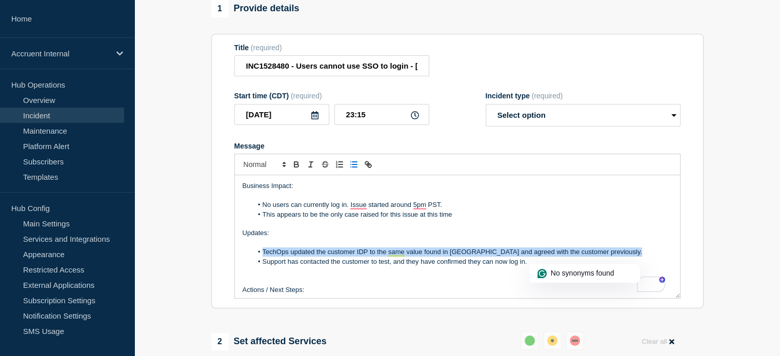
click at [544, 254] on li "TechOps updated the customer IDP to the same value found in [GEOGRAPHIC_DATA] a…" at bounding box center [462, 252] width 420 height 9
click at [649, 291] on div "Rewrite with Grammarly" at bounding box center [644, 285] width 11 height 12
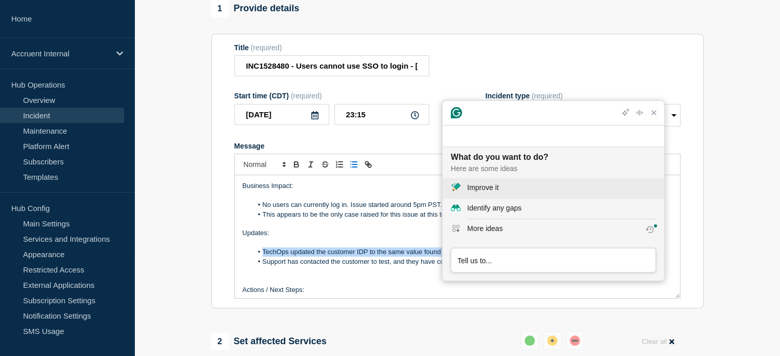
click at [496, 196] on button "Improve it" at bounding box center [553, 188] width 222 height 21
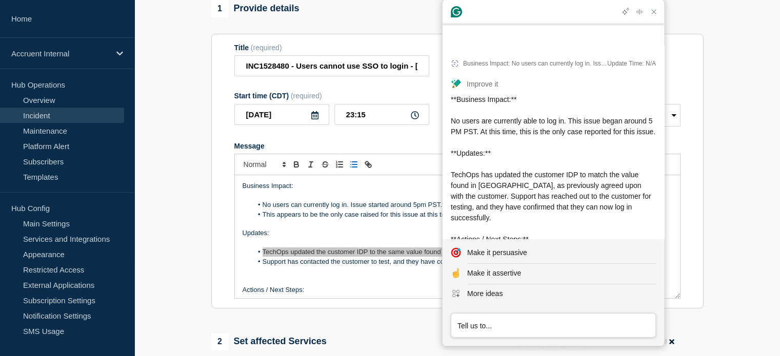
scroll to position [41, 0]
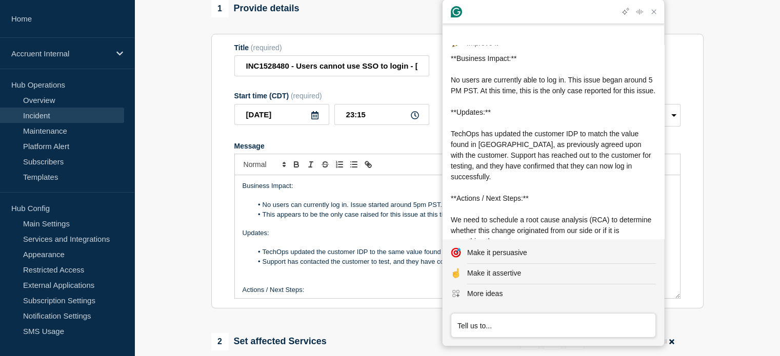
drag, startPoint x: 453, startPoint y: 127, endPoint x: 563, endPoint y: 165, distance: 116.6
click at [563, 165] on div "**Business Impact:** No users are currently able to log in. This issue began ar…" at bounding box center [553, 171] width 205 height 237
drag, startPoint x: 547, startPoint y: 166, endPoint x: 450, endPoint y: 127, distance: 104.6
click at [451, 127] on div "**Business Impact:** No users are currently able to log in. This issue began ar…" at bounding box center [553, 171] width 205 height 237
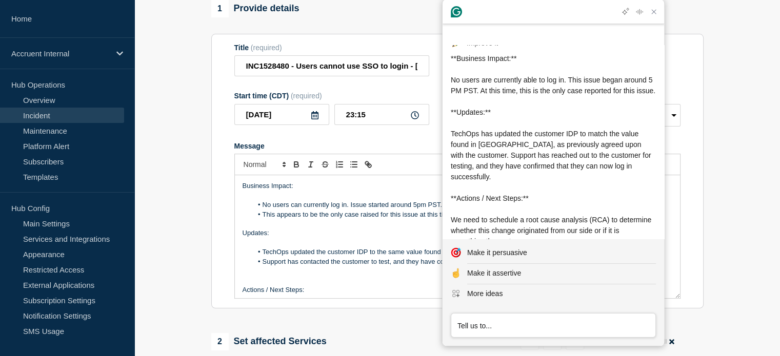
click at [393, 237] on p "Updates:" at bounding box center [458, 233] width 430 height 9
click at [297, 257] on li "TechOps updated the customer IDP to the same value found in [GEOGRAPHIC_DATA] a…" at bounding box center [462, 252] width 420 height 9
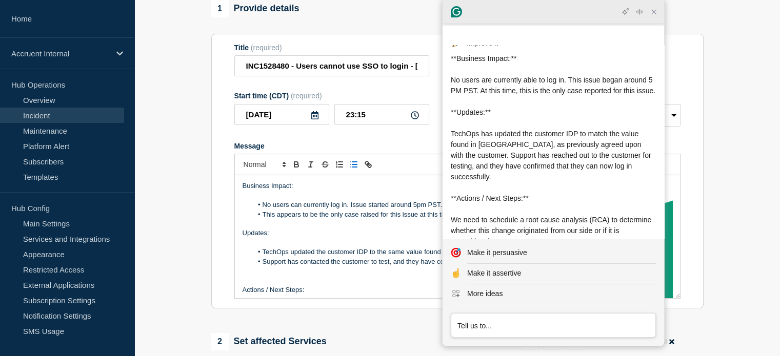
click at [648, 16] on icon "Close Grammarly Assistant" at bounding box center [654, 12] width 12 height 12
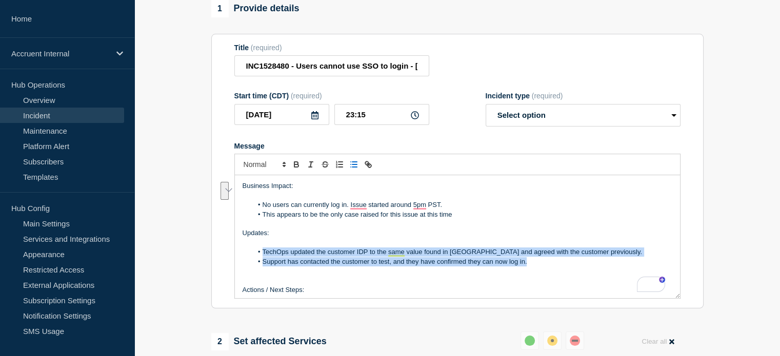
drag, startPoint x: 260, startPoint y: 261, endPoint x: 527, endPoint y: 266, distance: 266.2
click at [527, 266] on ol "TechOps updated the customer IDP to the same value found in [GEOGRAPHIC_DATA] a…" at bounding box center [458, 257] width 430 height 19
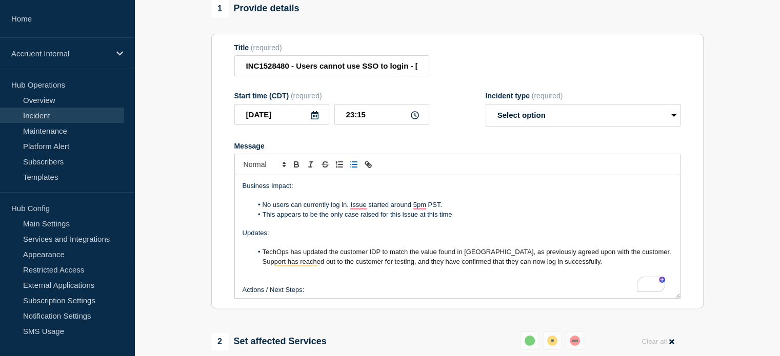
click at [639, 257] on span "TechOps has updated the customer IDP to match the value found in [GEOGRAPHIC_DA…" at bounding box center [468, 256] width 411 height 17
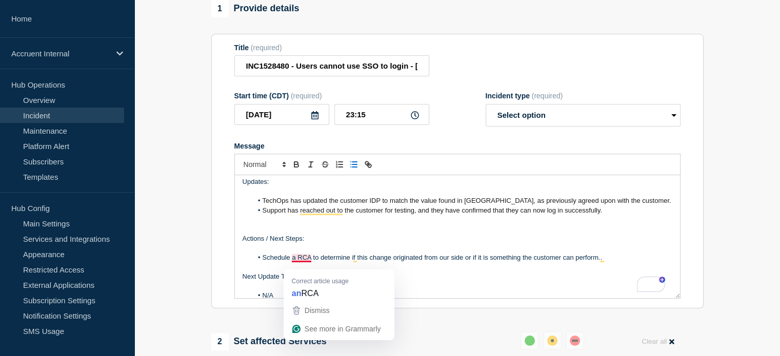
click at [296, 263] on li "Schedule a RCA to determine if this change originated from our side or if it is…" at bounding box center [462, 257] width 420 height 9
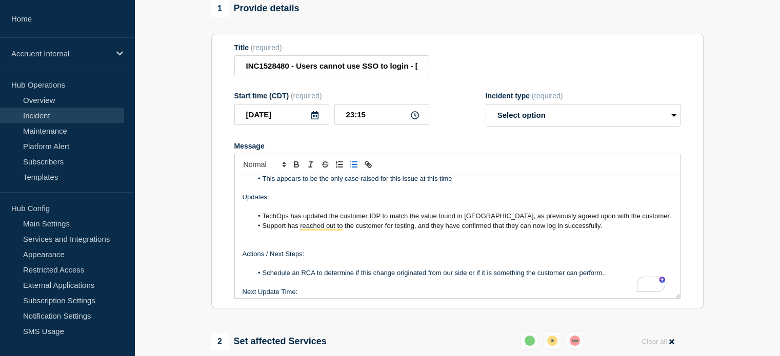
scroll to position [0, 0]
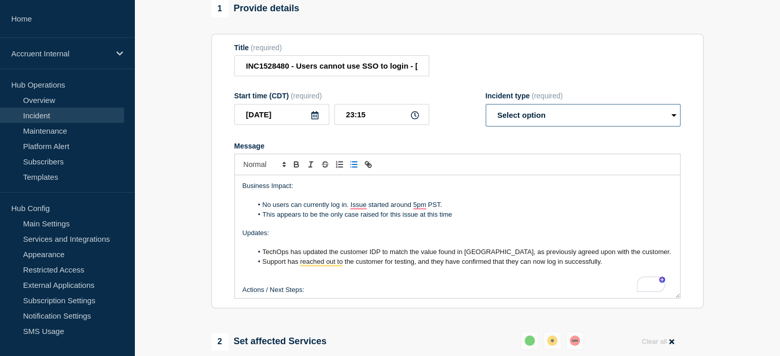
click at [558, 110] on select "Select option Investigating Identified Monitoring Resolved" at bounding box center [583, 115] width 195 height 23
select select "resolved"
click at [486, 110] on select "Select option Investigating Identified Monitoring Resolved" at bounding box center [583, 115] width 195 height 23
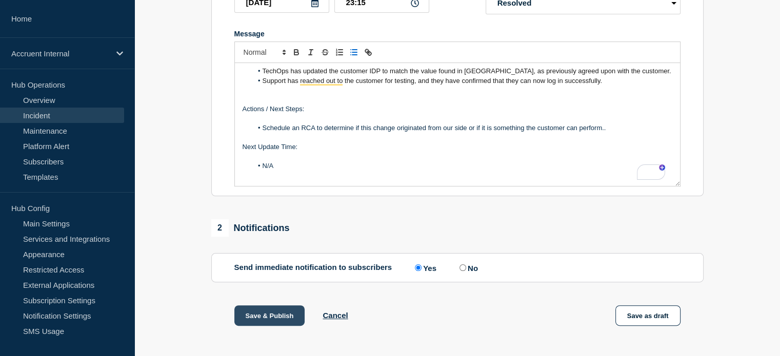
click at [262, 319] on button "Save & Publish" at bounding box center [269, 316] width 71 height 21
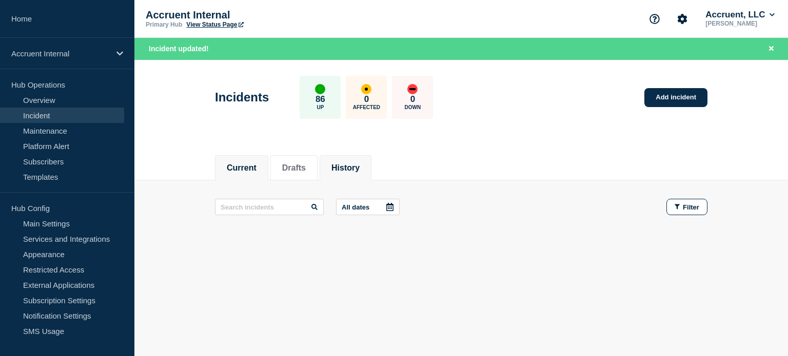
click at [334, 155] on li "History" at bounding box center [345, 167] width 52 height 25
